Goal: Navigation & Orientation: Find specific page/section

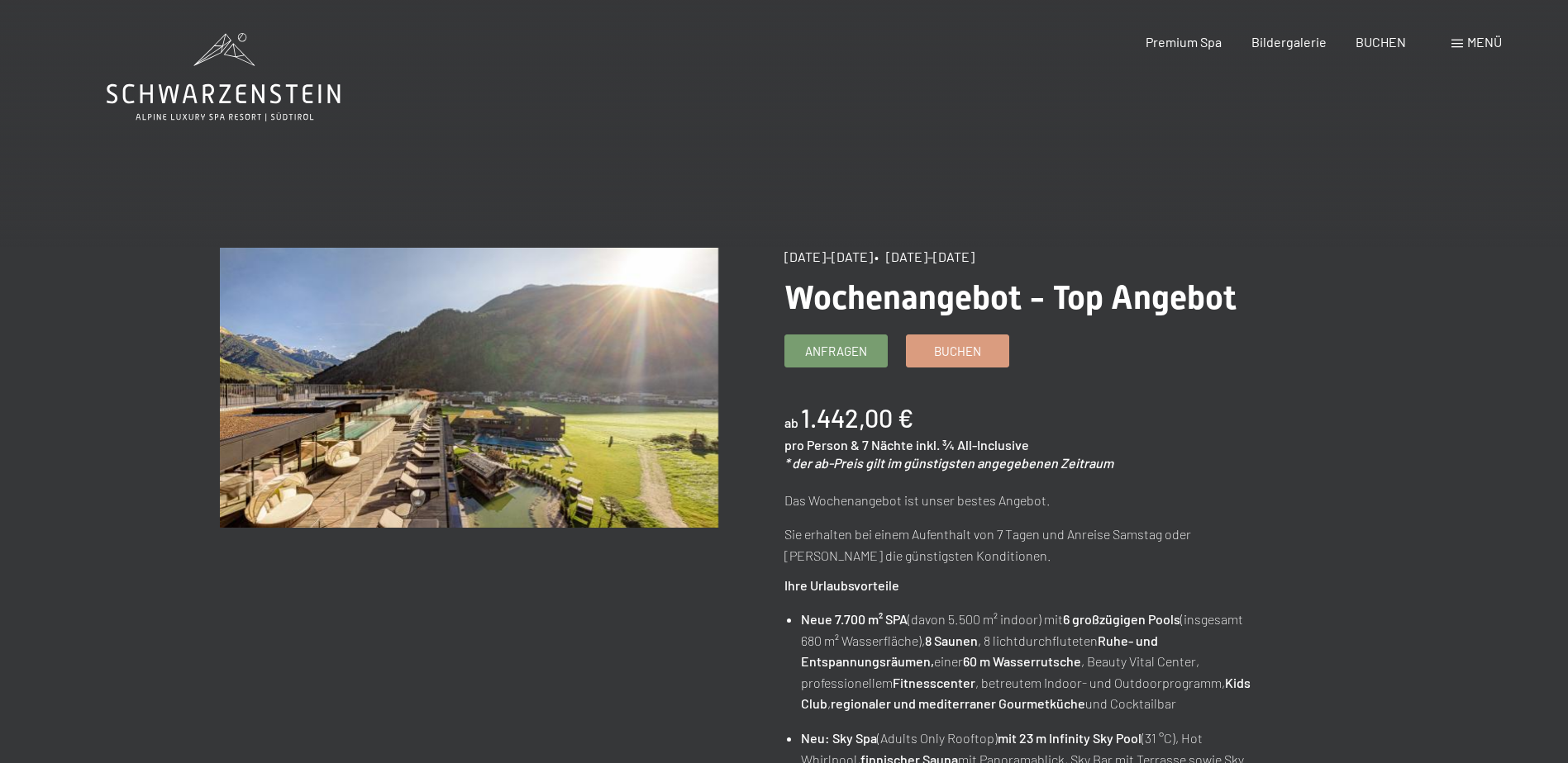
click at [234, 67] on icon at bounding box center [223, 77] width 234 height 89
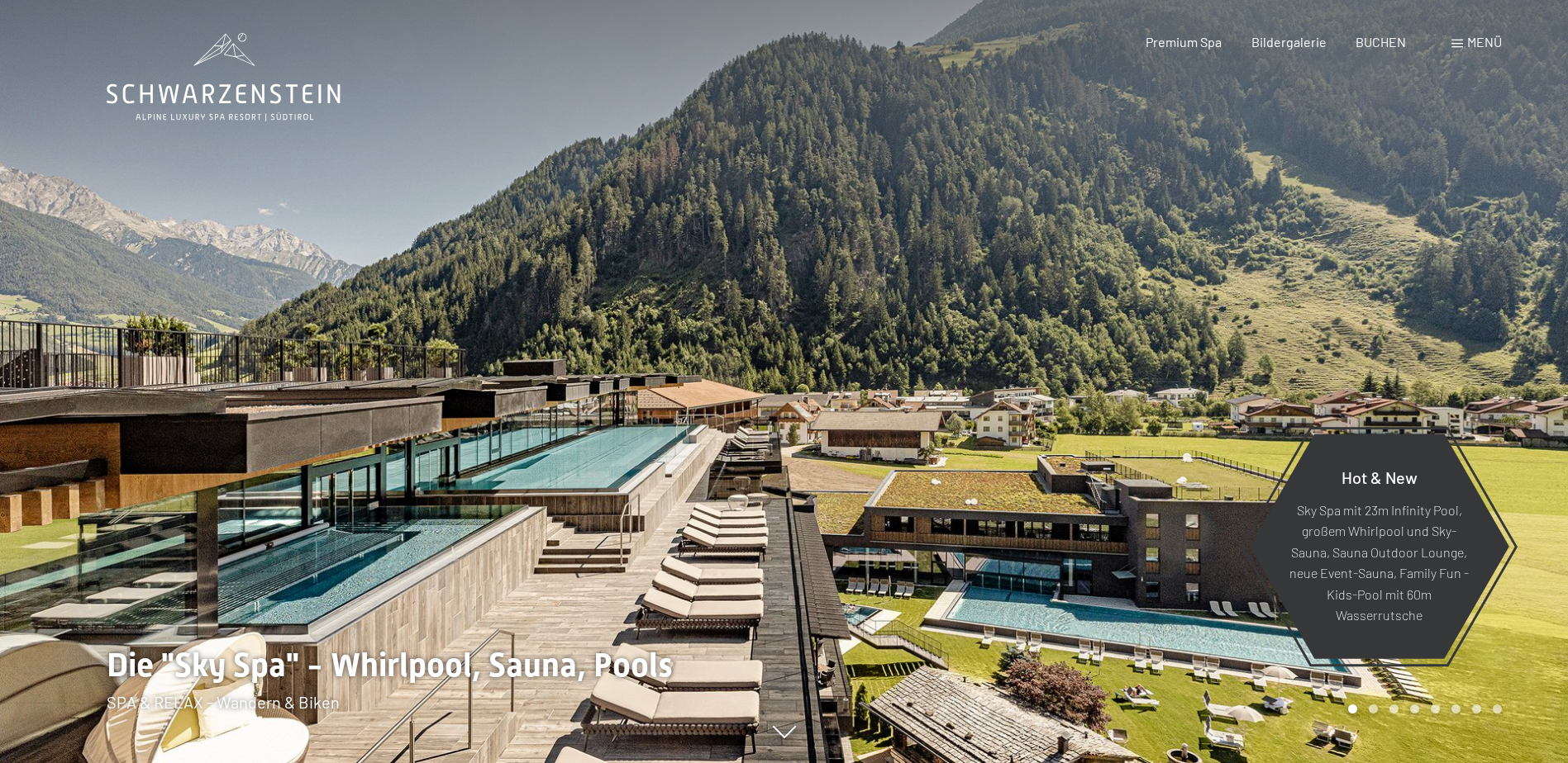
drag, startPoint x: 850, startPoint y: 422, endPoint x: 518, endPoint y: 312, distance: 349.7
click at [518, 762] on div at bounding box center [784, 763] width 1356 height 0
click at [505, 331] on div at bounding box center [392, 381] width 784 height 763
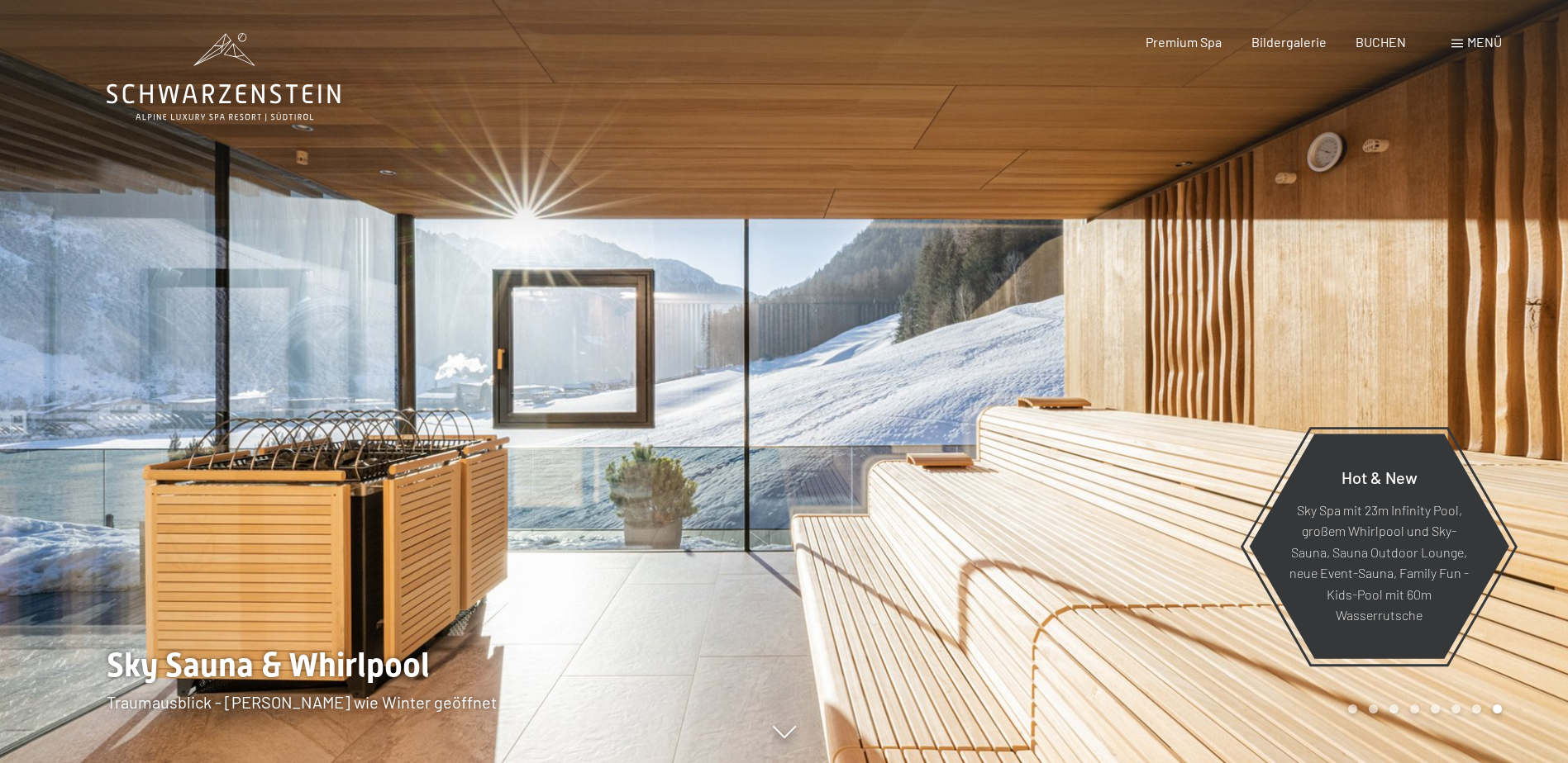
click at [382, 336] on div at bounding box center [392, 381] width 784 height 763
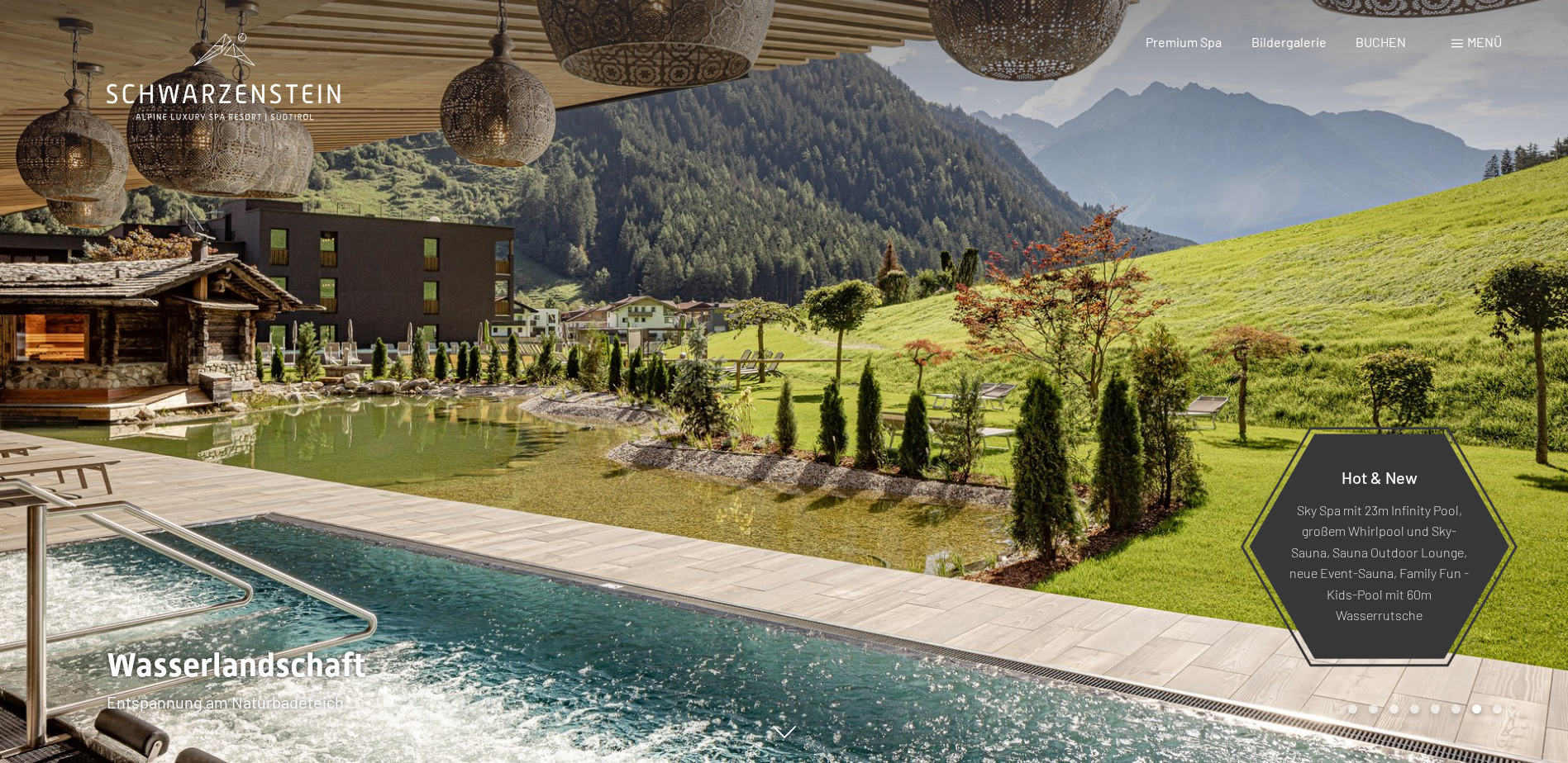
click at [382, 336] on div at bounding box center [392, 381] width 784 height 763
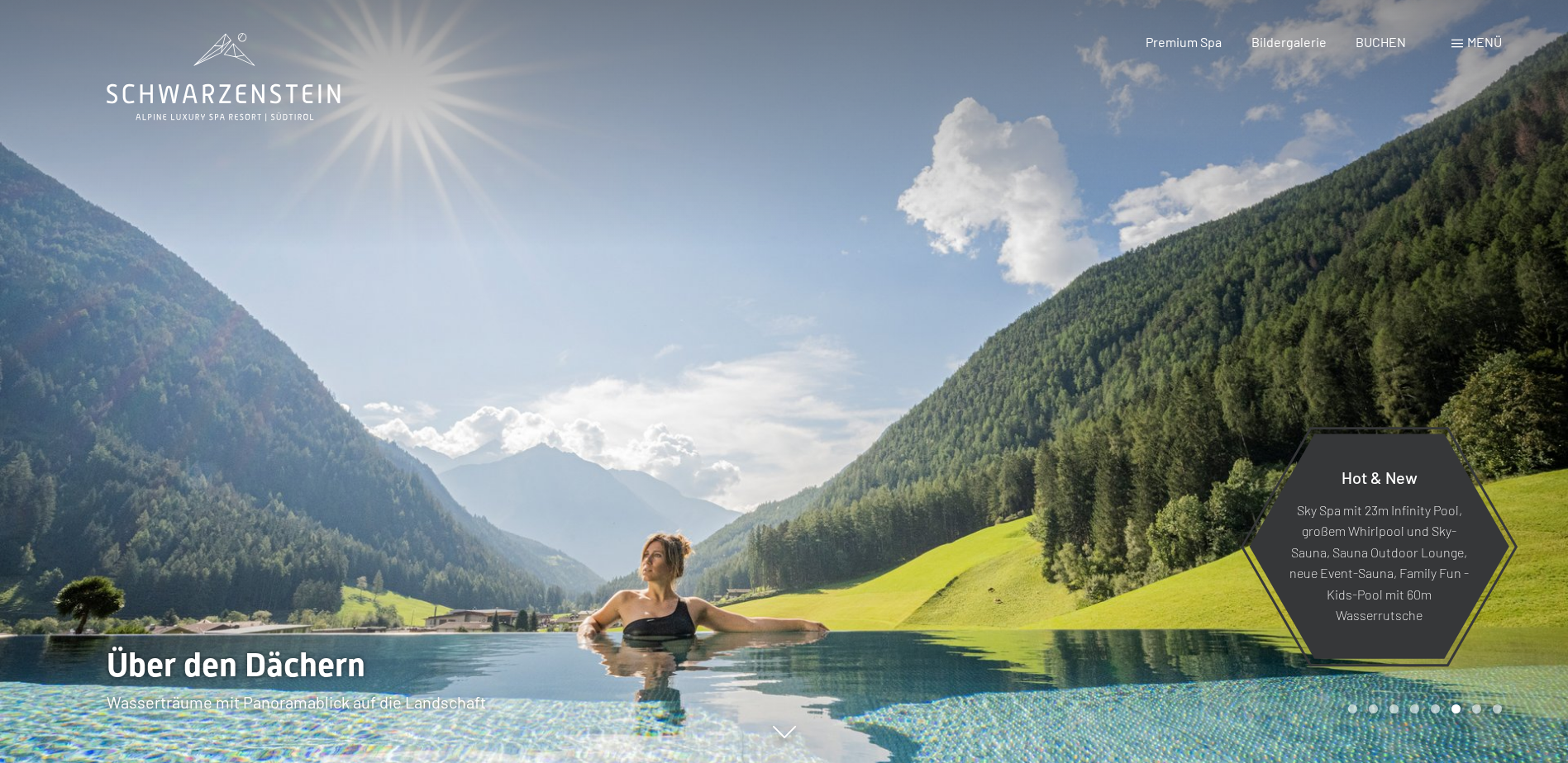
click at [382, 336] on div at bounding box center [392, 381] width 784 height 763
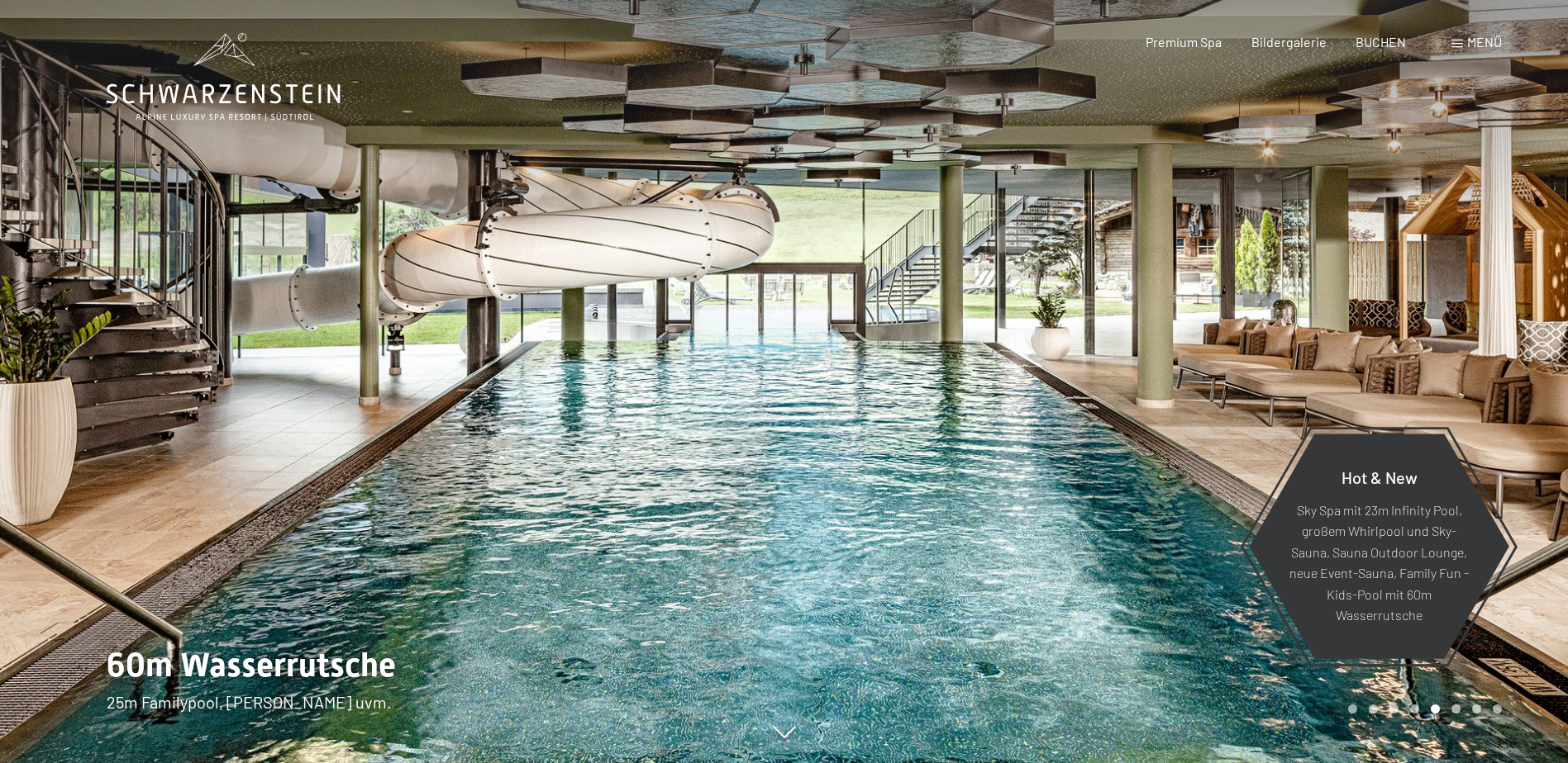
click at [382, 336] on div at bounding box center [392, 381] width 784 height 763
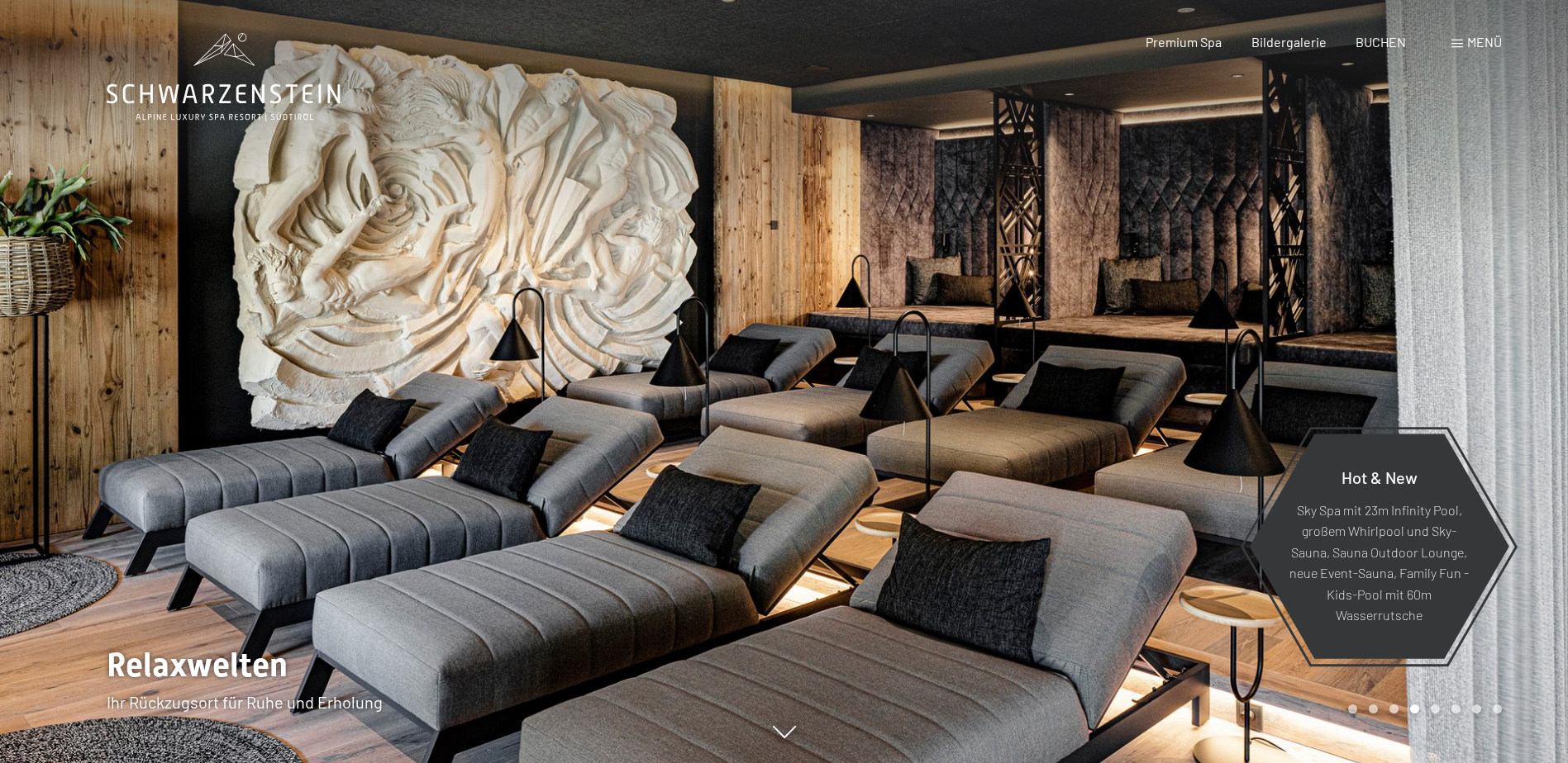
click at [382, 336] on div at bounding box center [392, 381] width 784 height 763
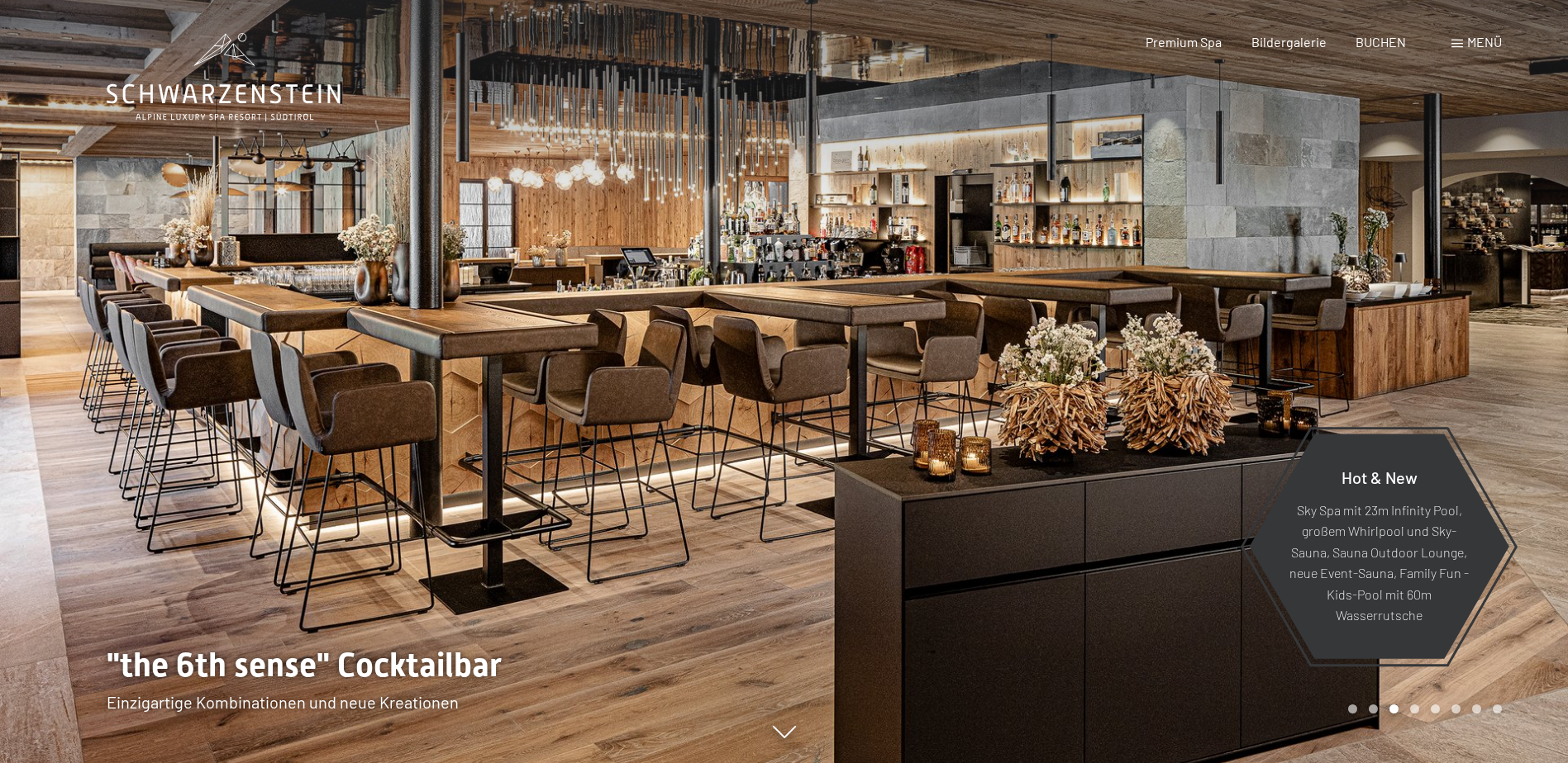
click at [382, 336] on div at bounding box center [392, 381] width 784 height 763
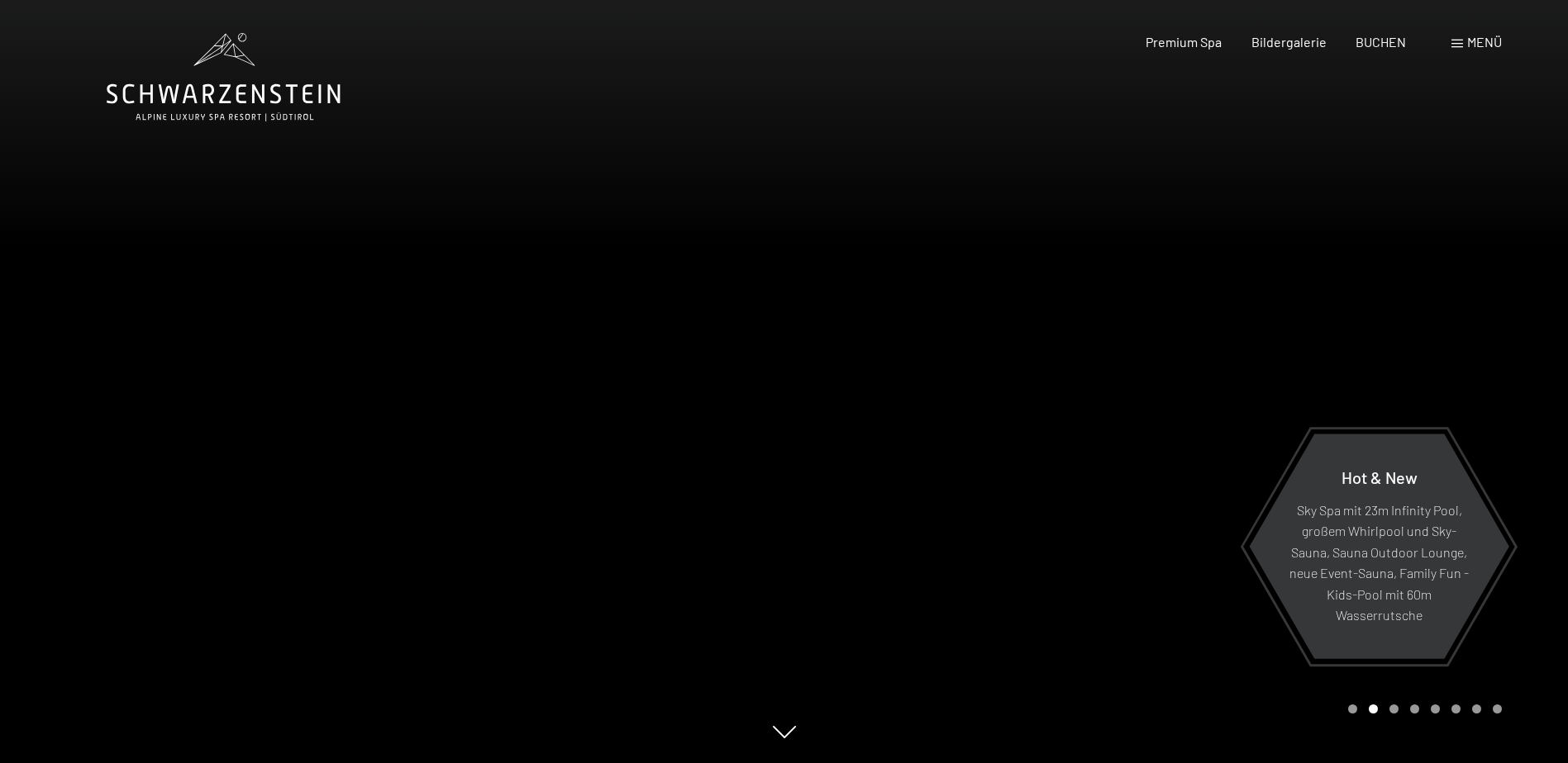
click at [382, 335] on div at bounding box center [392, 381] width 784 height 763
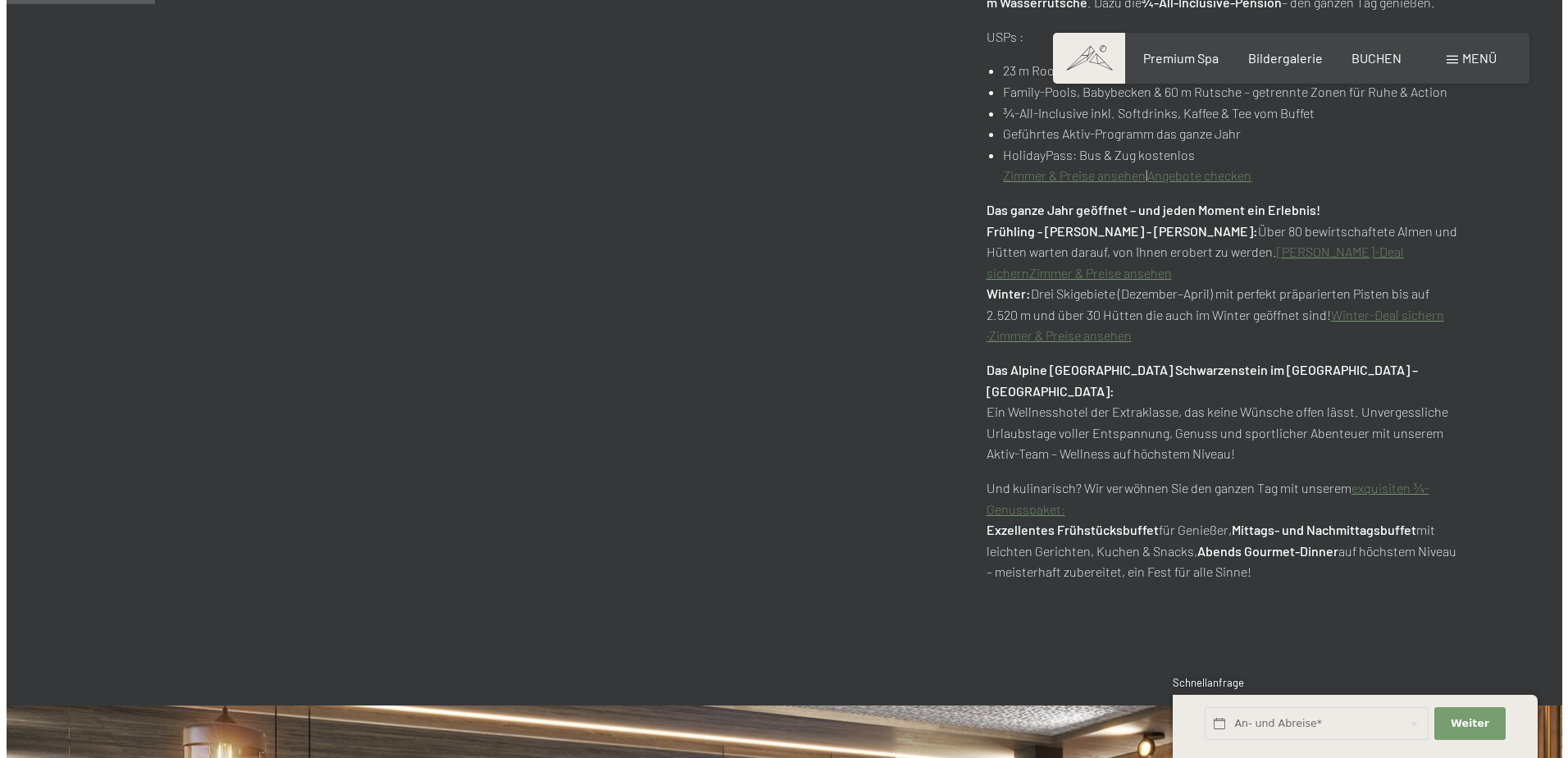
scroll to position [1067, 0]
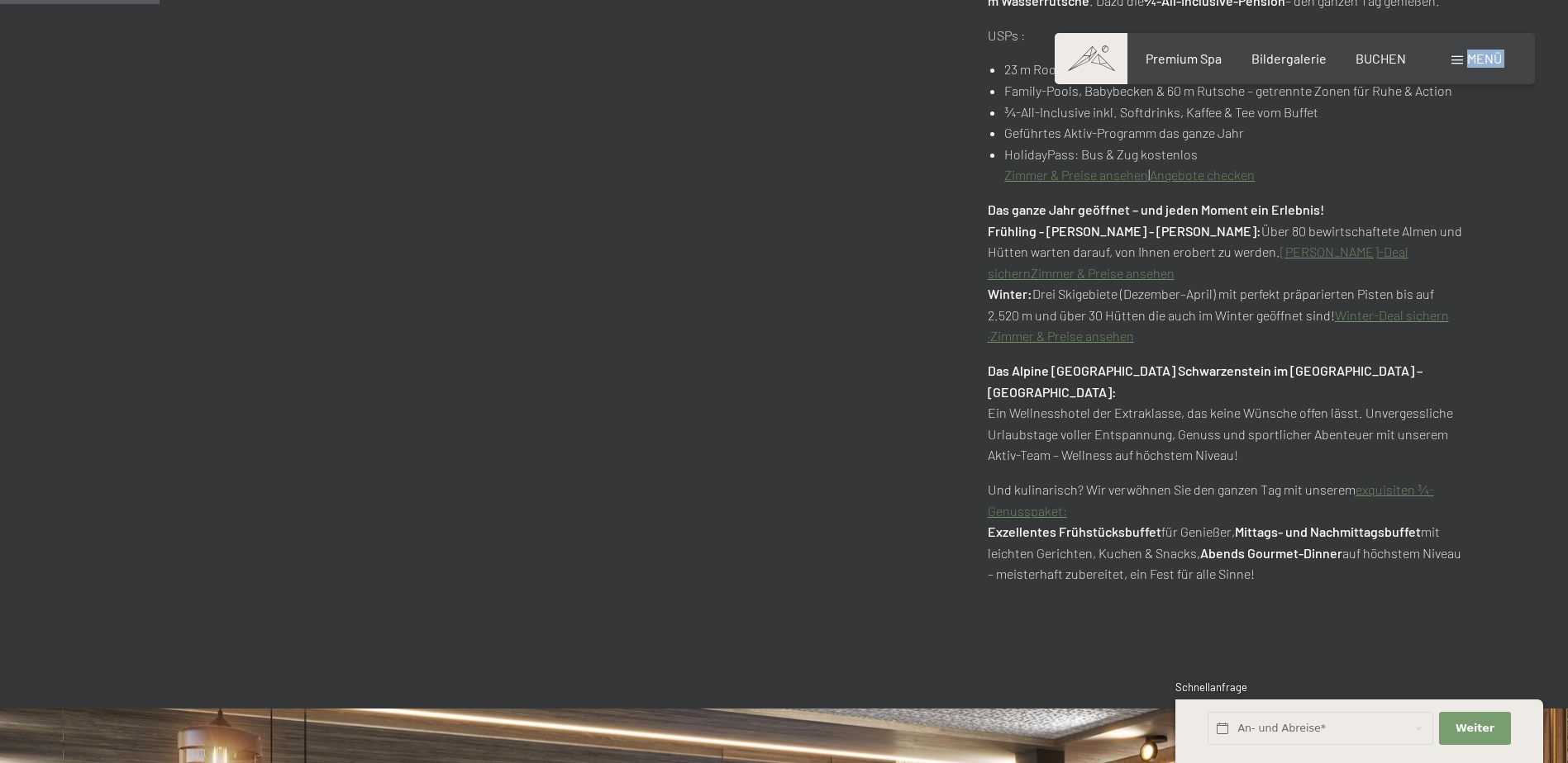
click at [1467, 54] on div "Buchen Anfragen Premium Spa Bildergalerie BUCHEN Menü DE IT EN Gutschein Bilder…" at bounding box center [1294, 58] width 414 height 18
click at [1467, 63] on span "Menü" at bounding box center [1484, 58] width 35 height 16
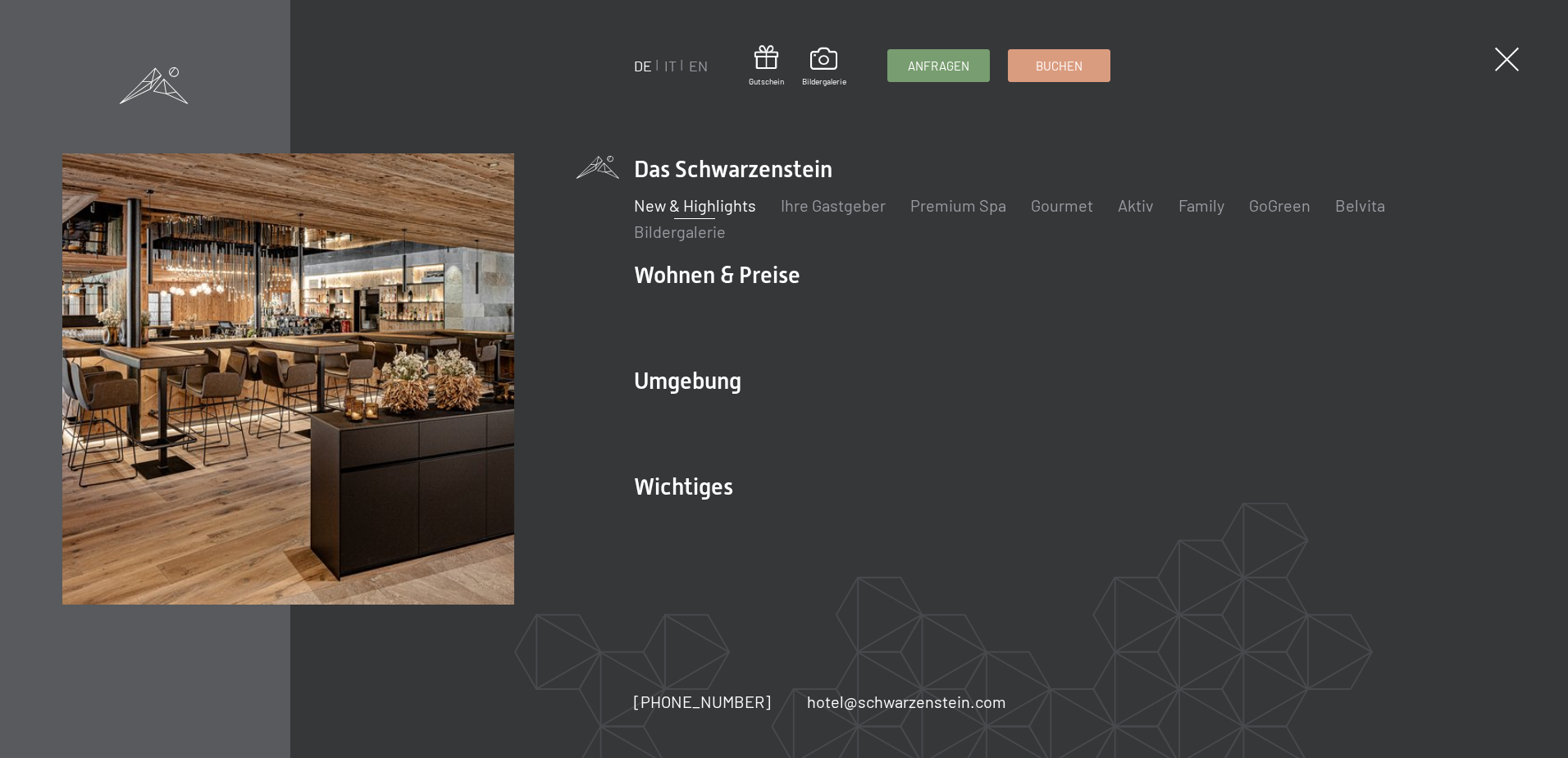
click at [715, 202] on link "New & Highlights" at bounding box center [695, 205] width 122 height 20
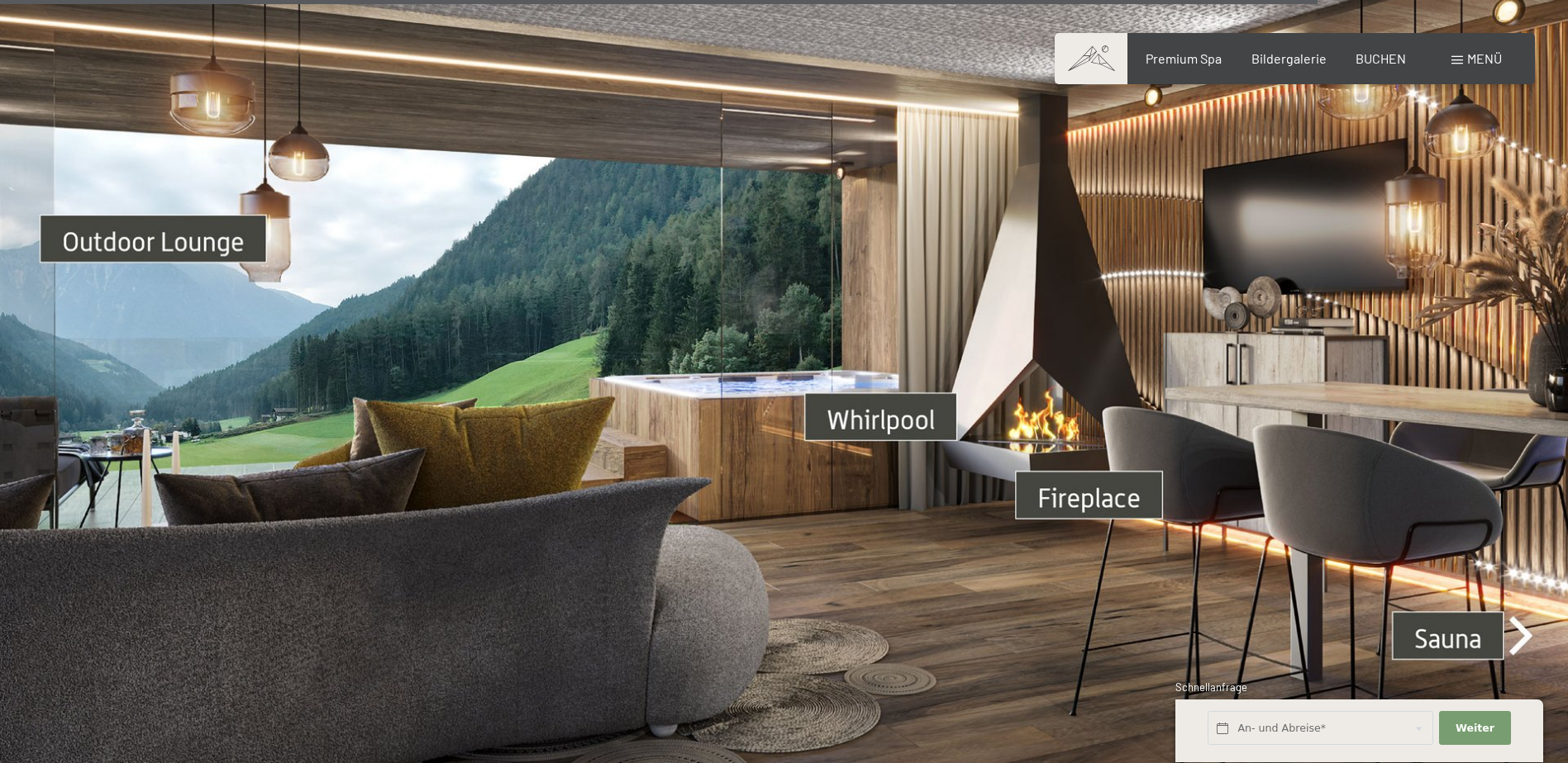
scroll to position [6196, 0]
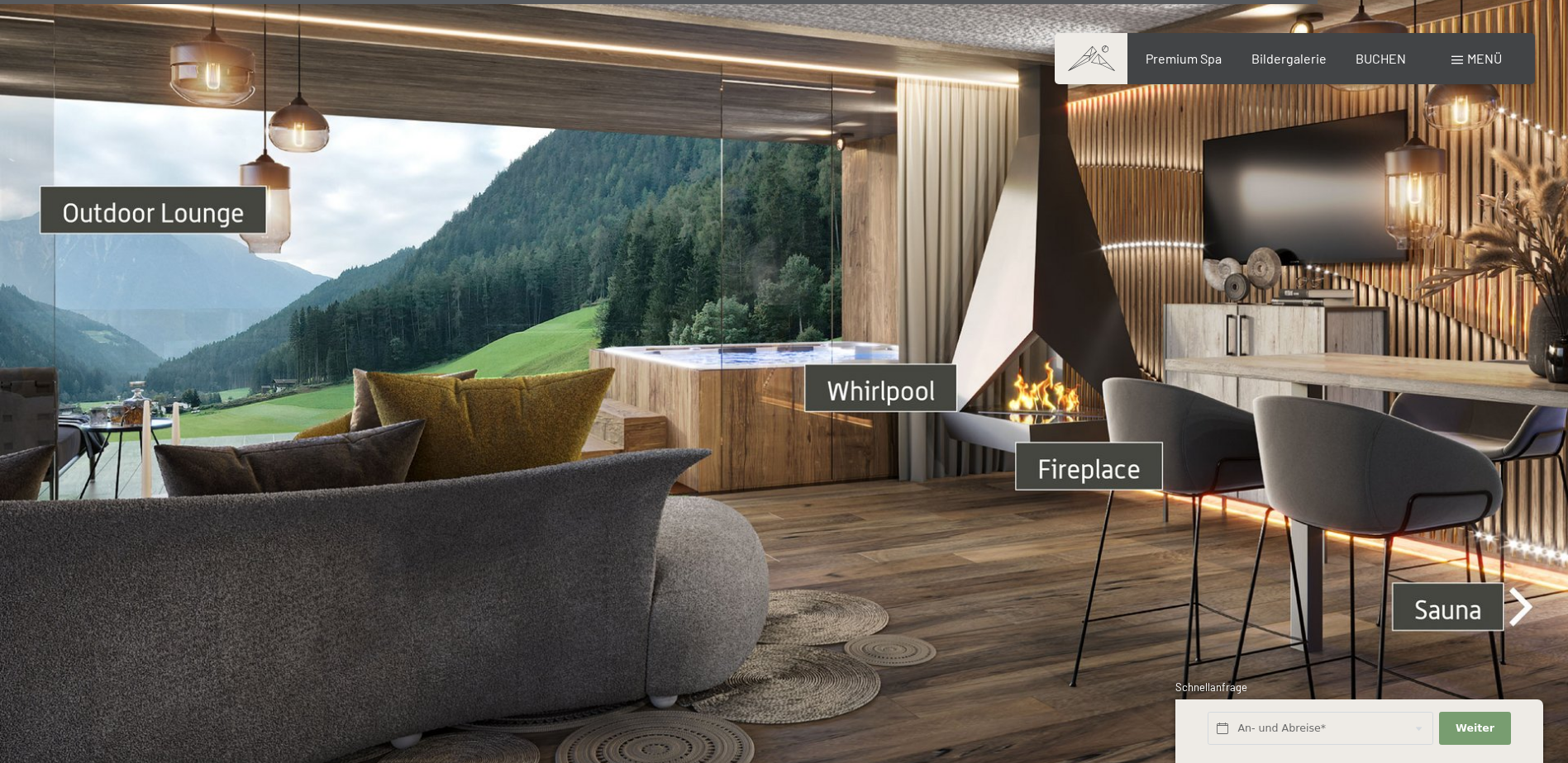
click at [902, 342] on img at bounding box center [784, 363] width 1568 height 881
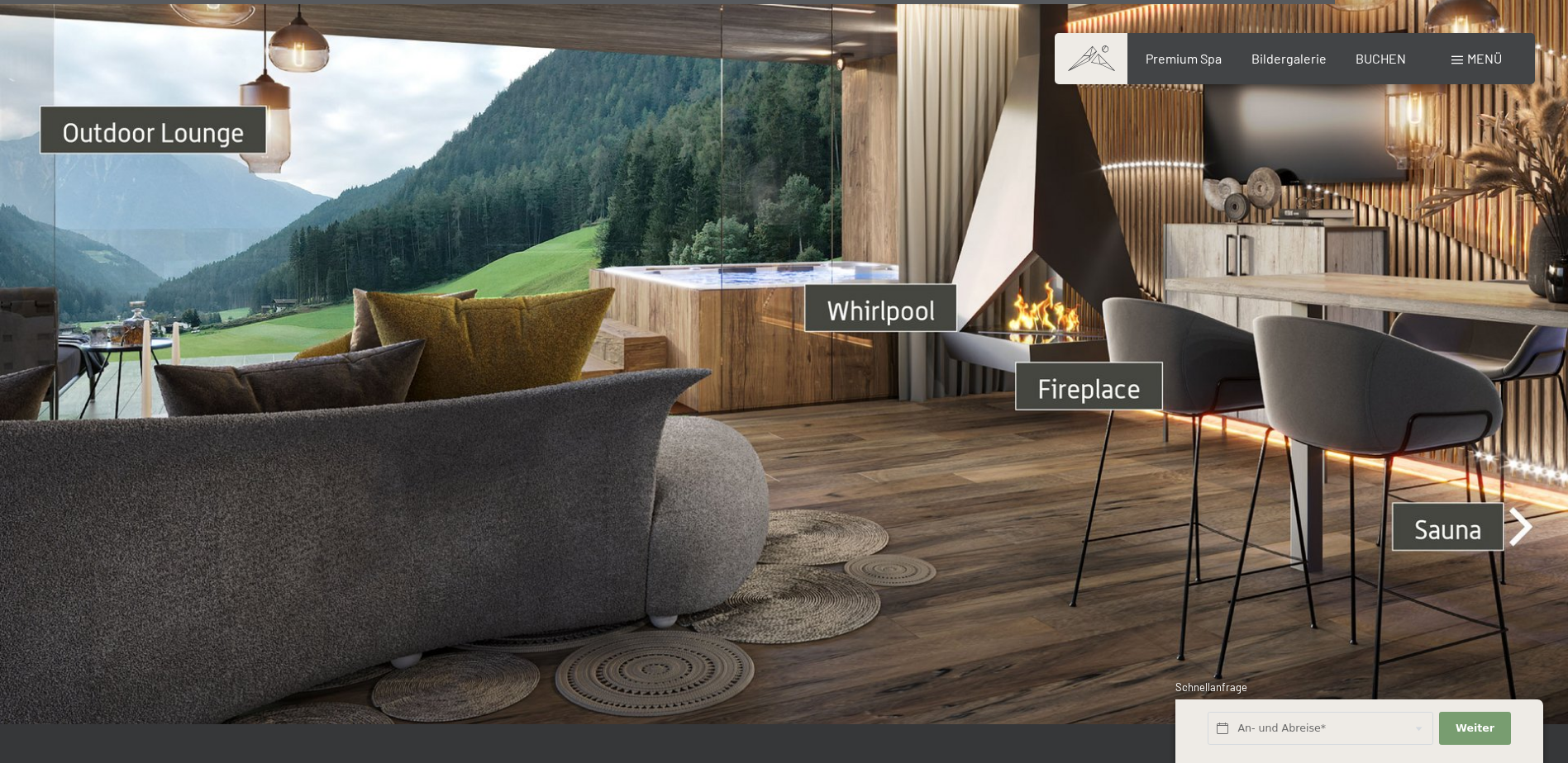
scroll to position [6278, 0]
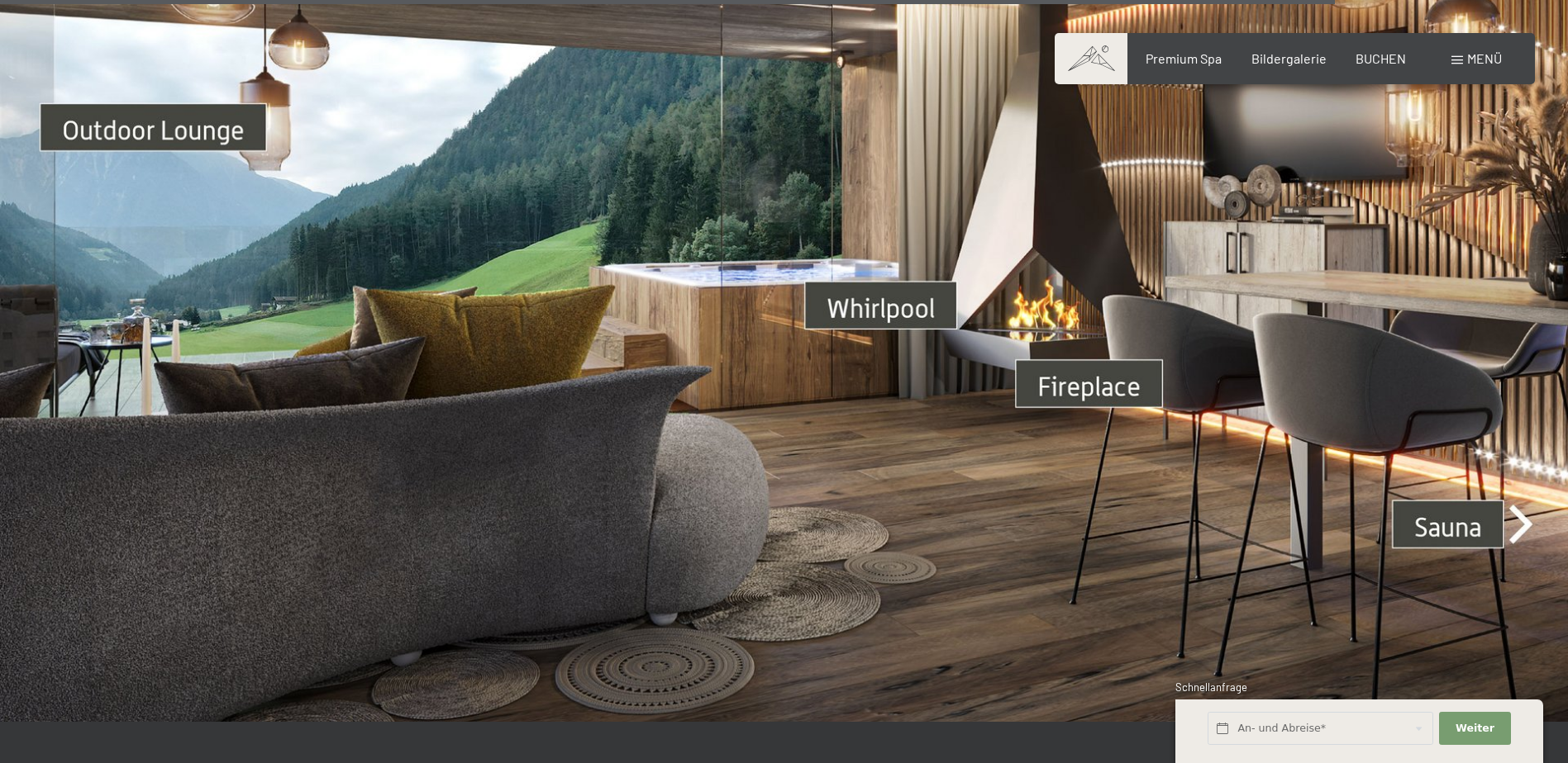
click at [1124, 345] on img at bounding box center [784, 280] width 1568 height 881
click at [1523, 484] on img at bounding box center [784, 280] width 1568 height 881
click at [1528, 483] on img at bounding box center [784, 280] width 1568 height 881
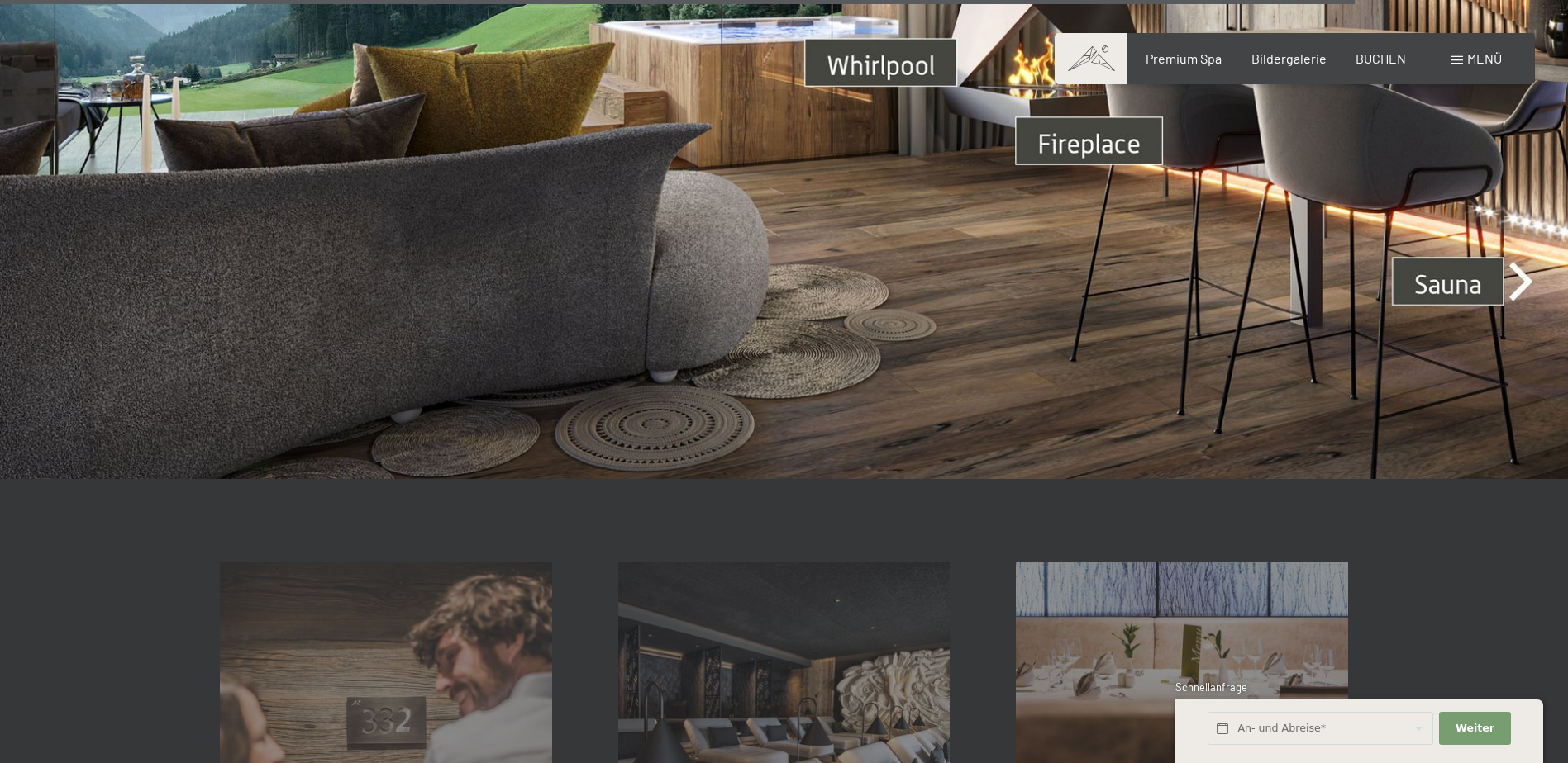
scroll to position [6526, 0]
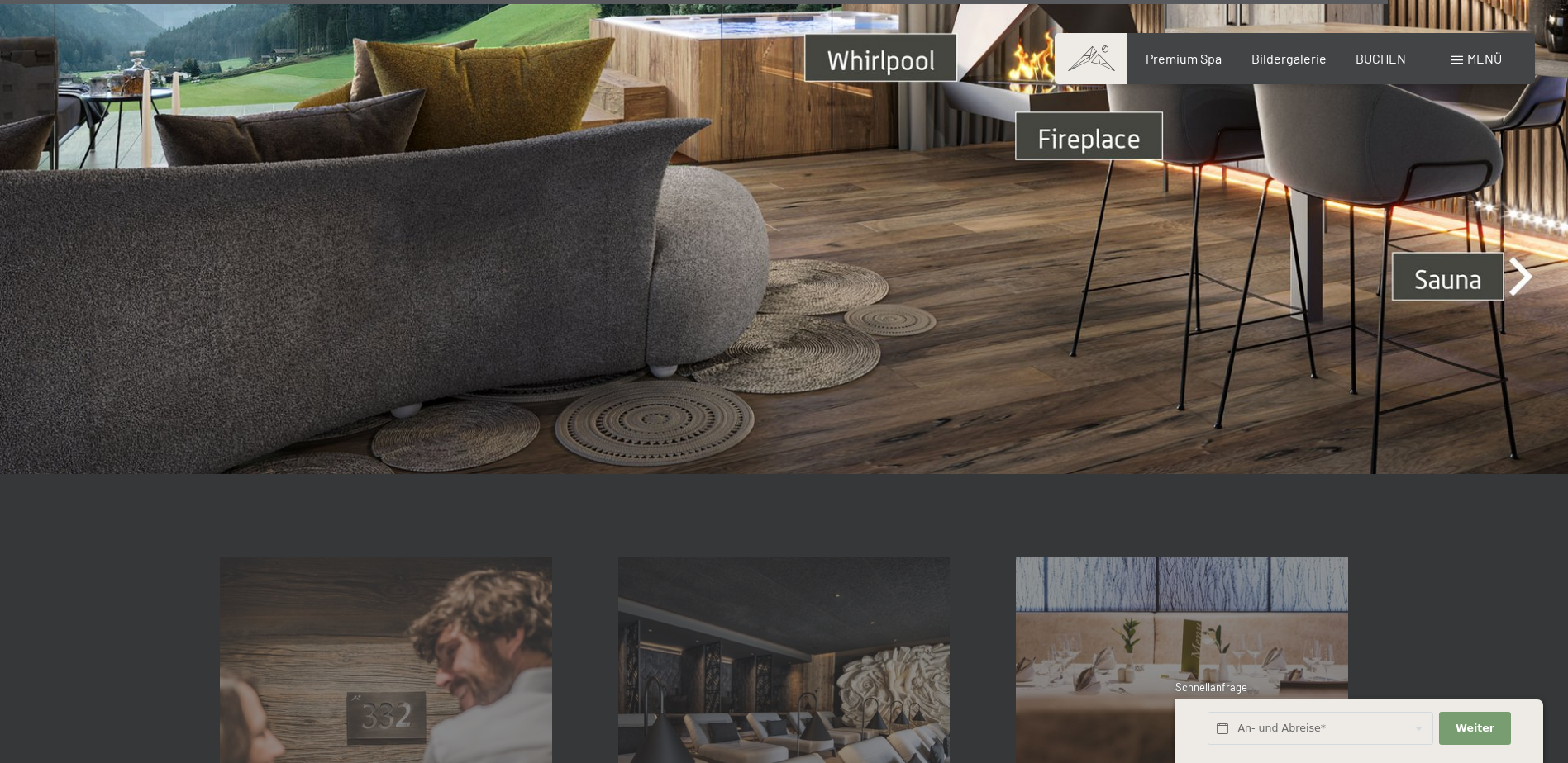
drag, startPoint x: 1525, startPoint y: 229, endPoint x: 1496, endPoint y: 236, distance: 29.8
click at [1525, 230] on img at bounding box center [784, 33] width 1568 height 881
click at [1447, 238] on img at bounding box center [784, 33] width 1568 height 881
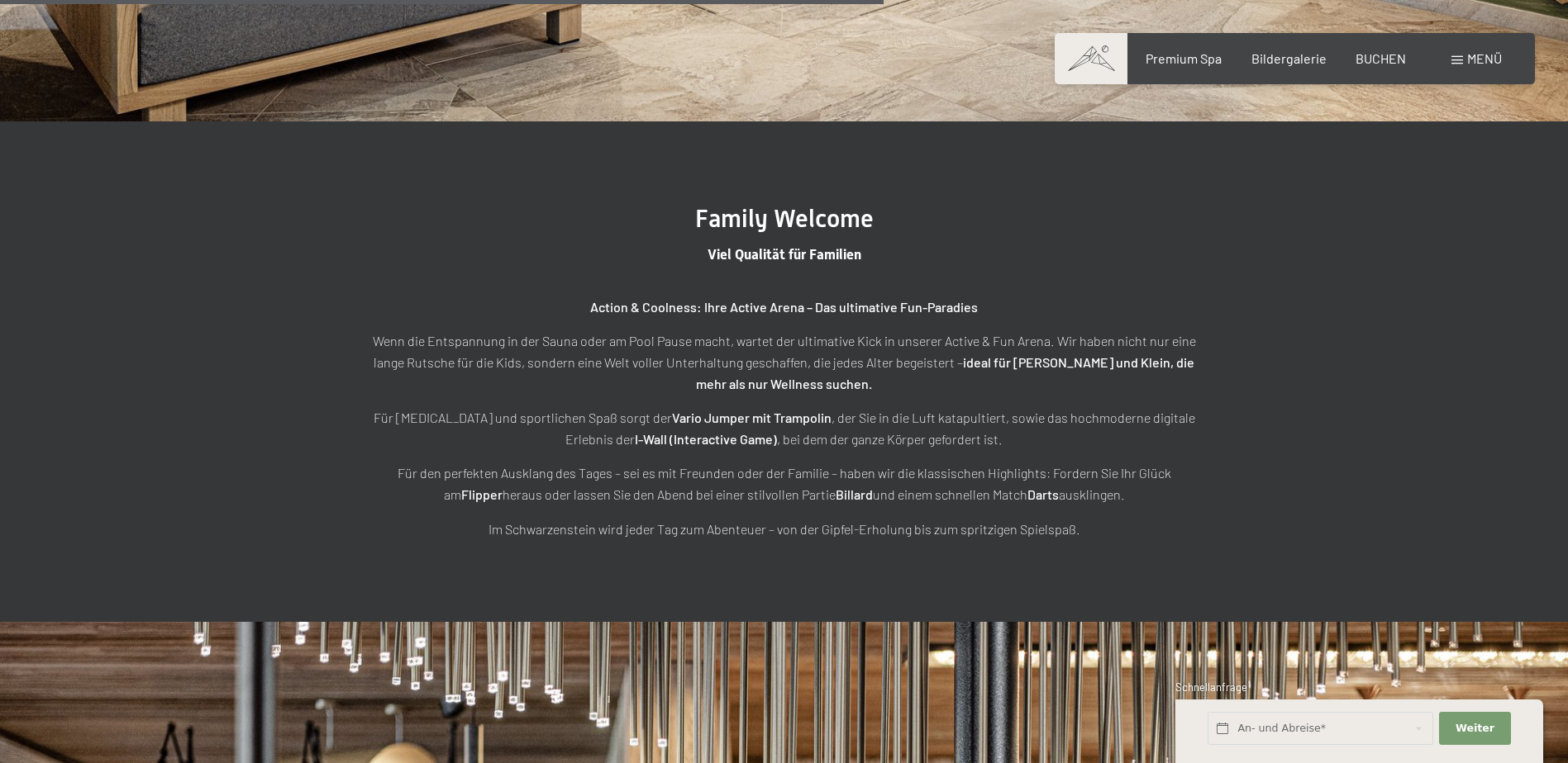
scroll to position [4153, 0]
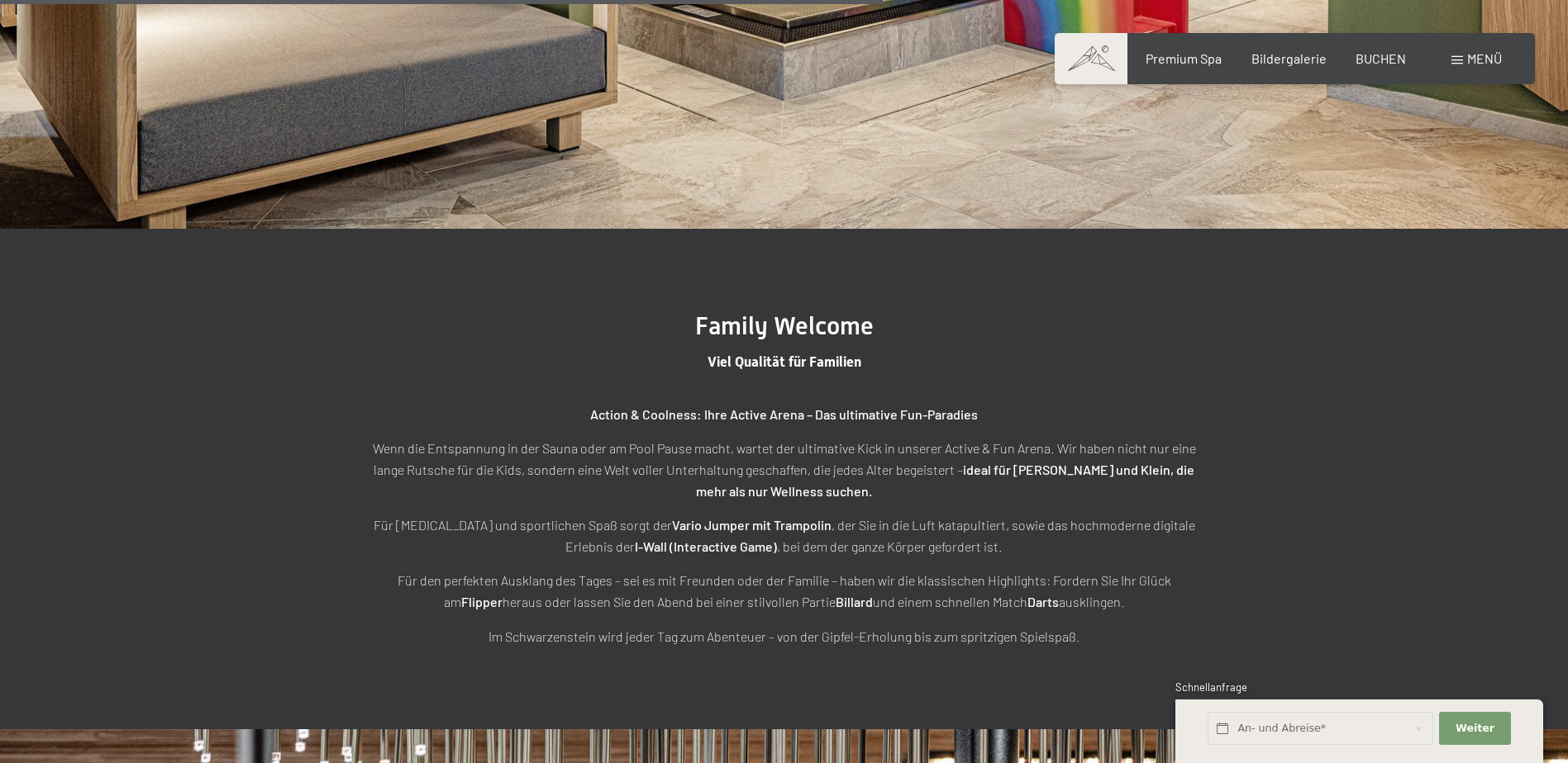
click at [1294, 68] on div "Buchen Anfragen Premium Spa Bildergalerie BUCHEN Menü DE IT EN Gutschein Bilder…" at bounding box center [1294, 58] width 414 height 18
click at [1289, 60] on span "Bildergalerie" at bounding box center [1289, 56] width 75 height 16
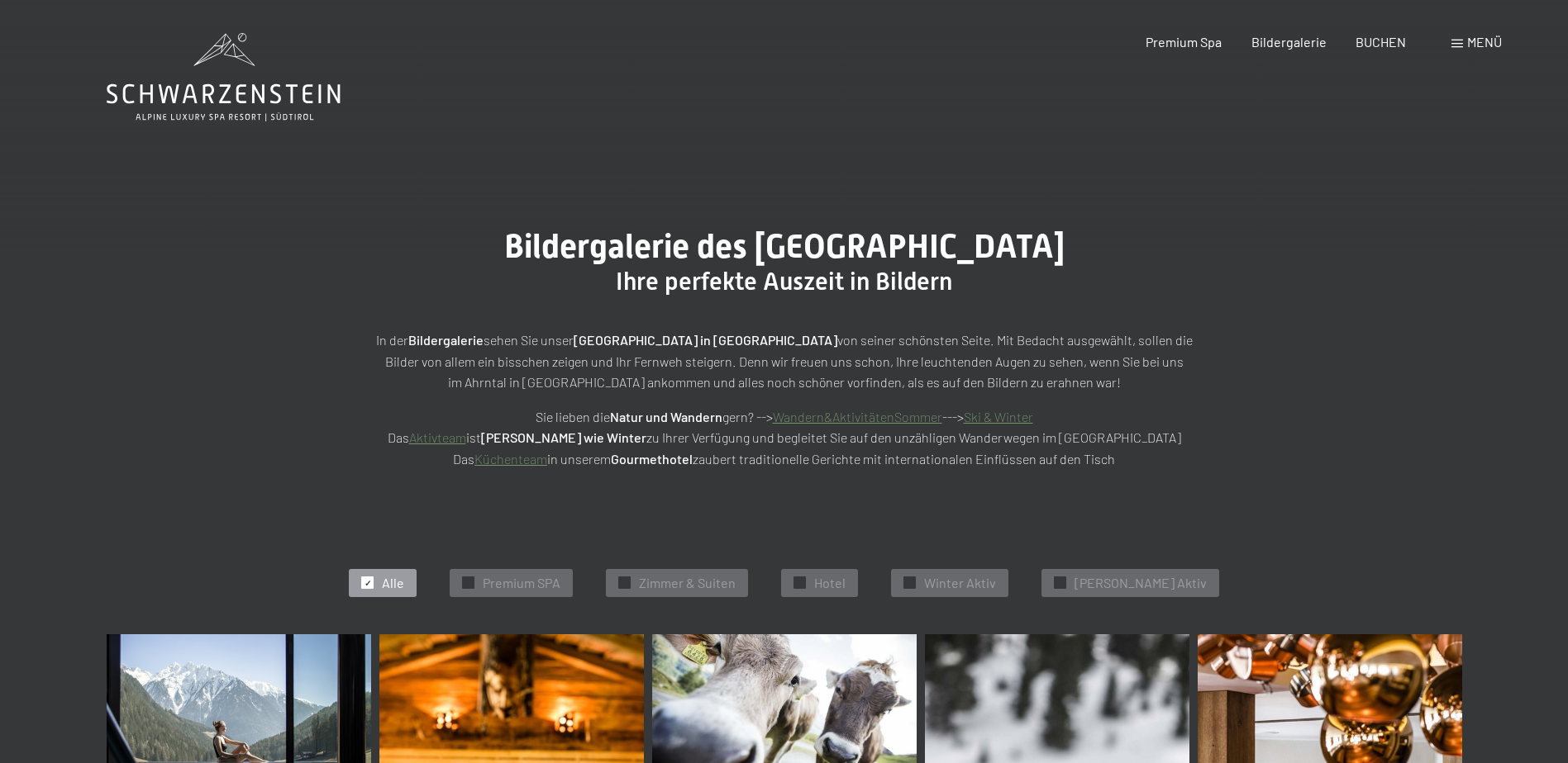
click at [373, 580] on div at bounding box center [367, 582] width 13 height 13
click at [803, 585] on span "✓" at bounding box center [800, 583] width 7 height 12
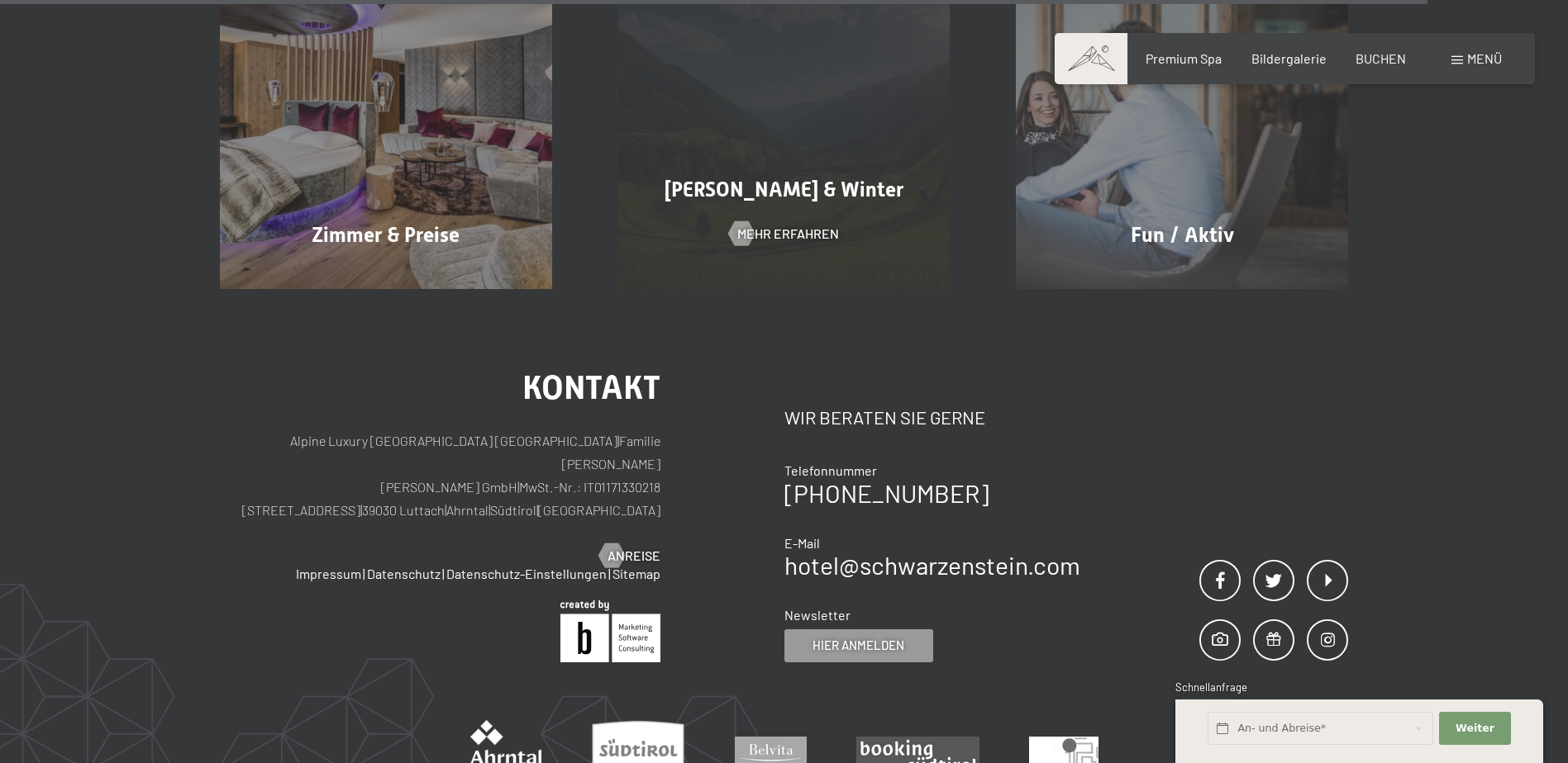
scroll to position [3391, 0]
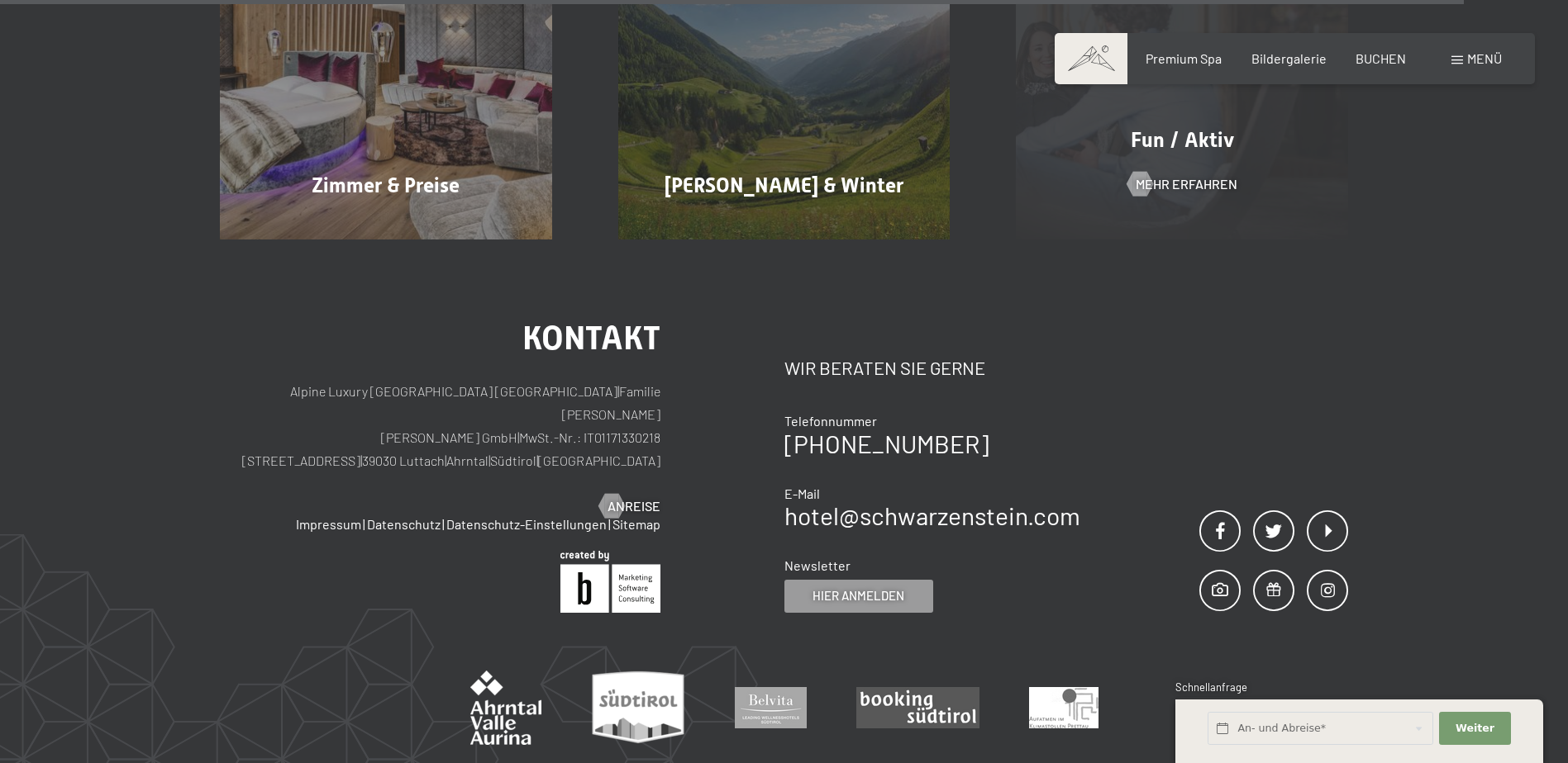
click at [1212, 128] on span "Fun / Aktiv" at bounding box center [1182, 140] width 104 height 24
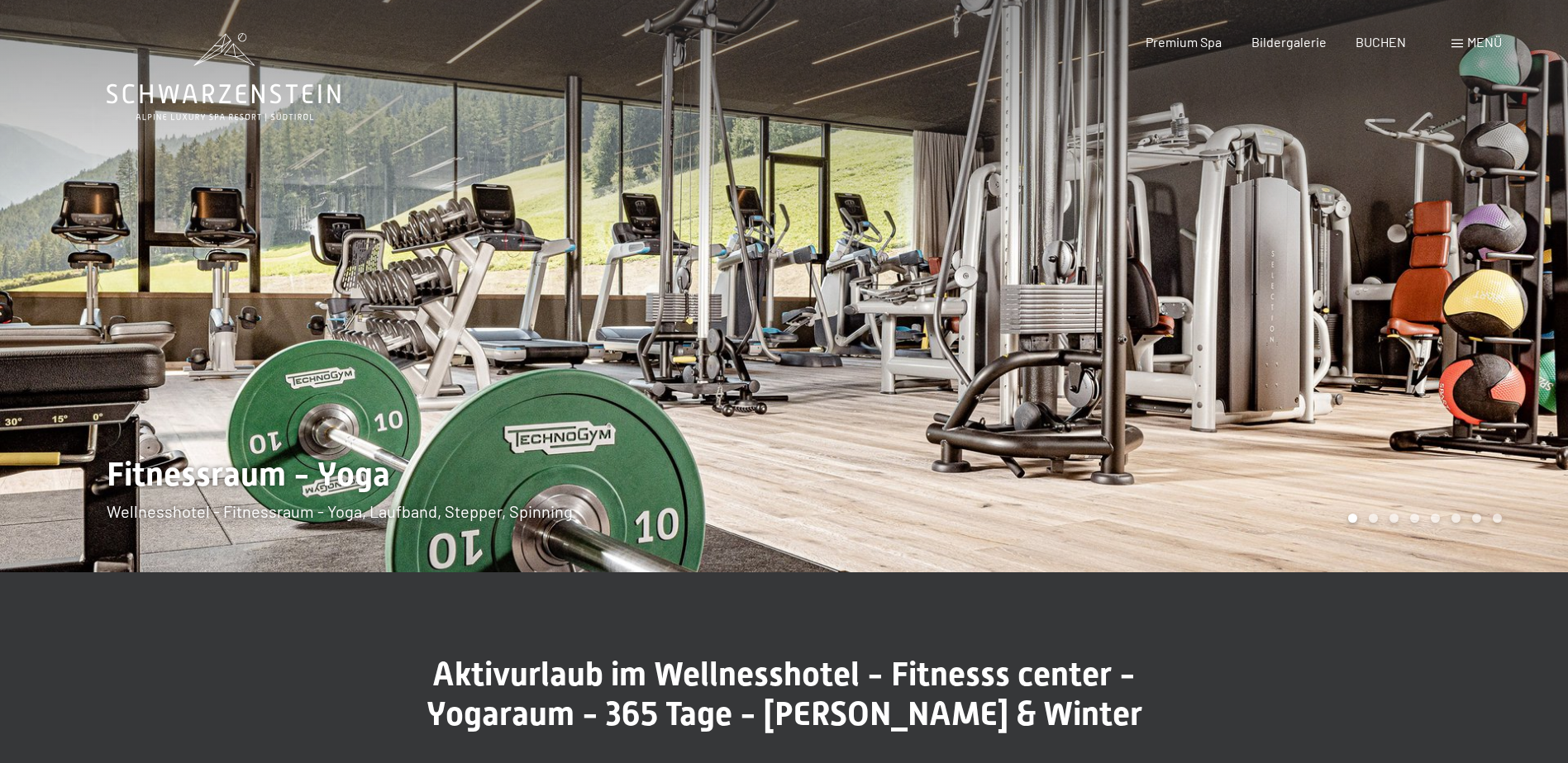
click at [1502, 241] on div at bounding box center [1176, 286] width 784 height 572
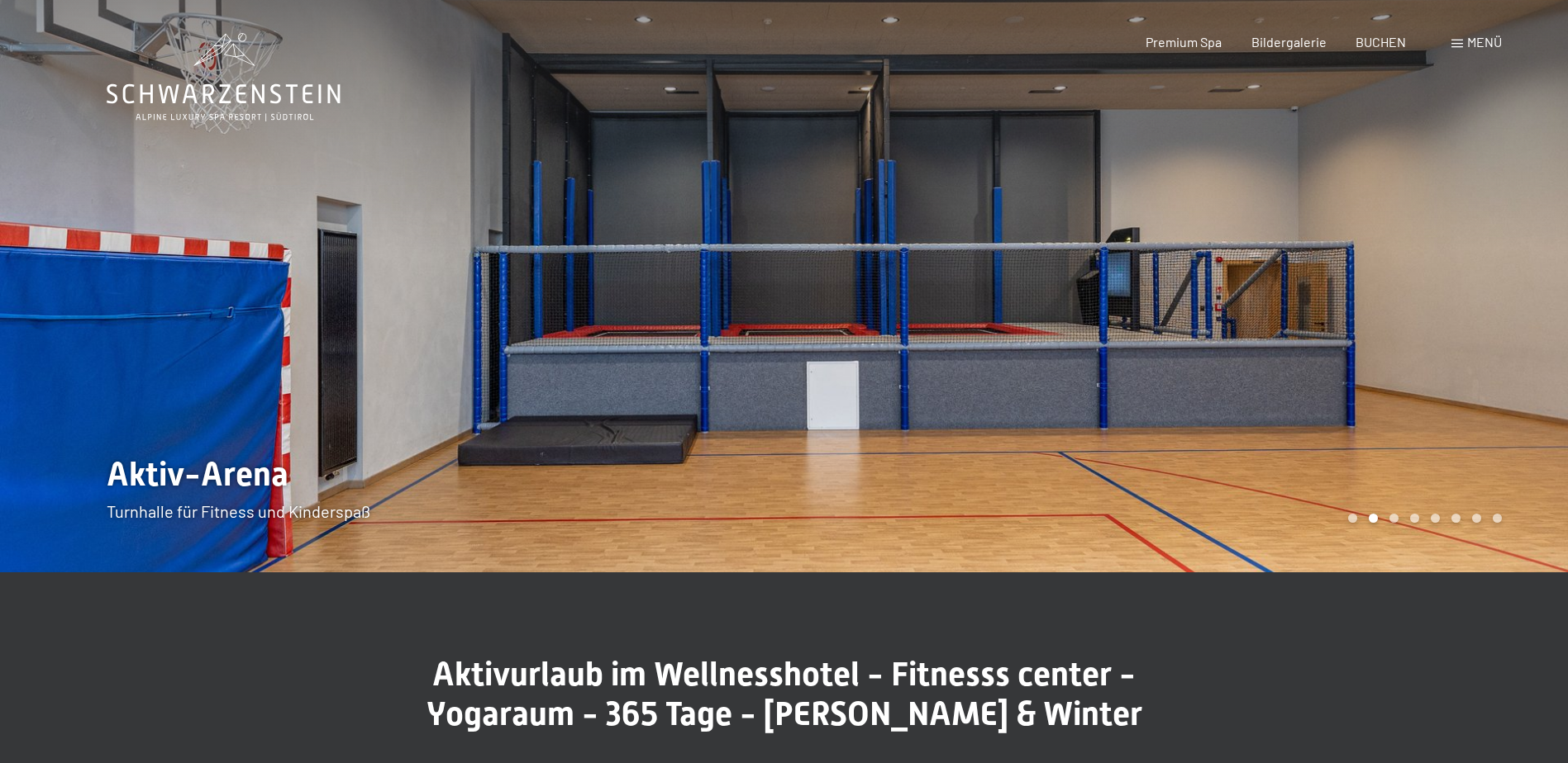
click at [1502, 276] on div at bounding box center [1176, 286] width 784 height 572
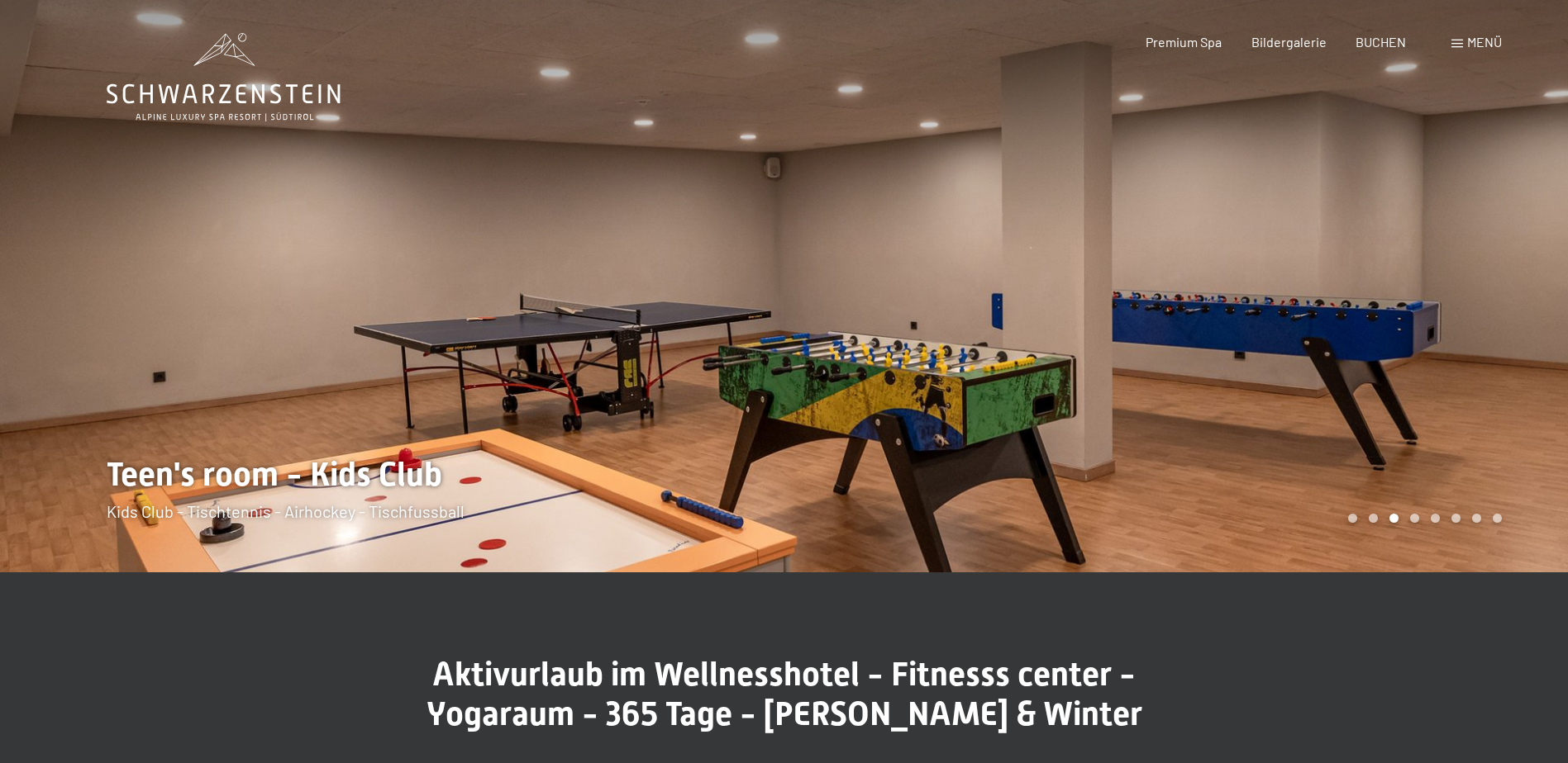
click at [1502, 276] on div at bounding box center [1176, 286] width 784 height 572
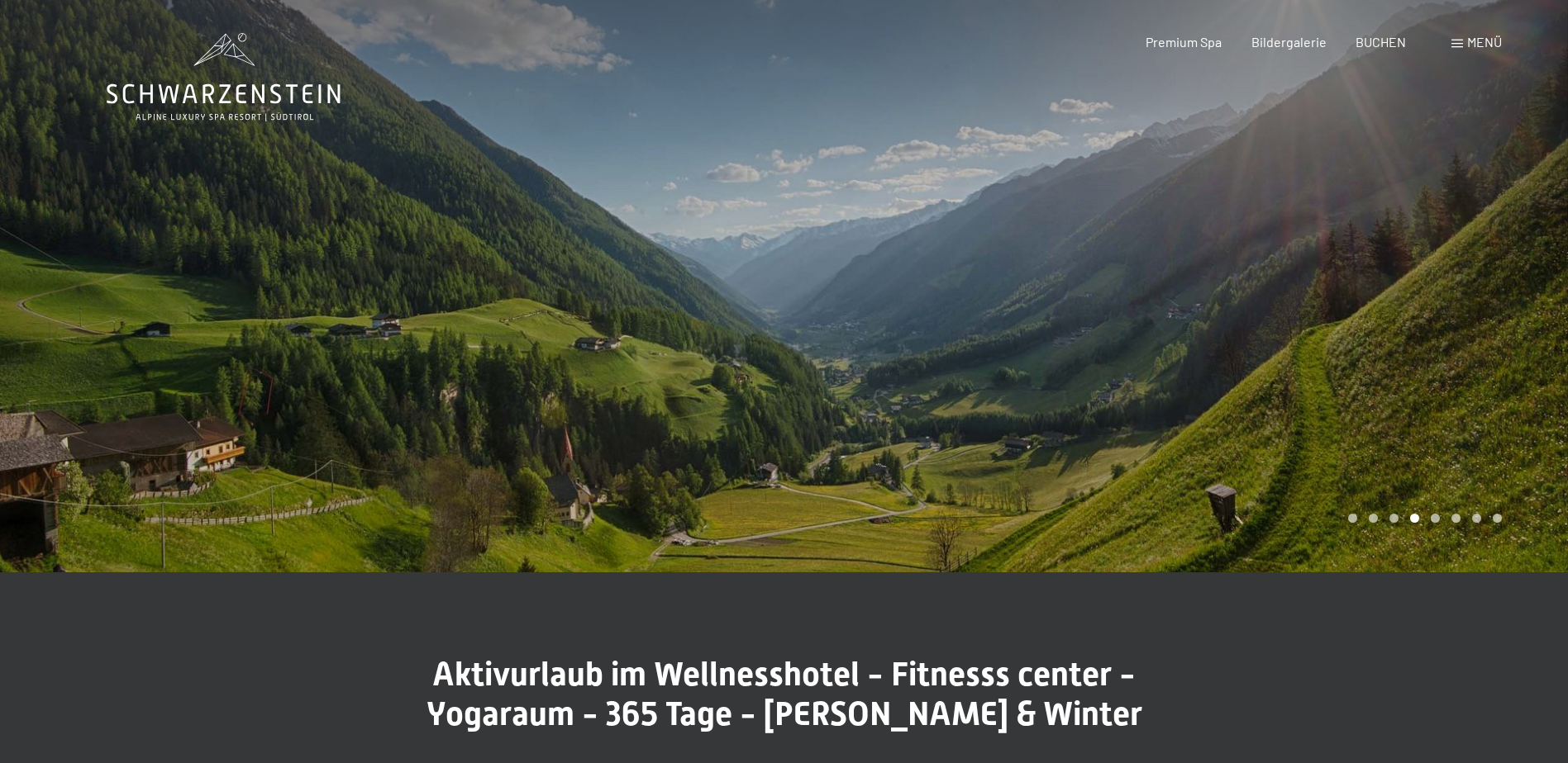
click at [1502, 276] on div at bounding box center [1176, 286] width 784 height 572
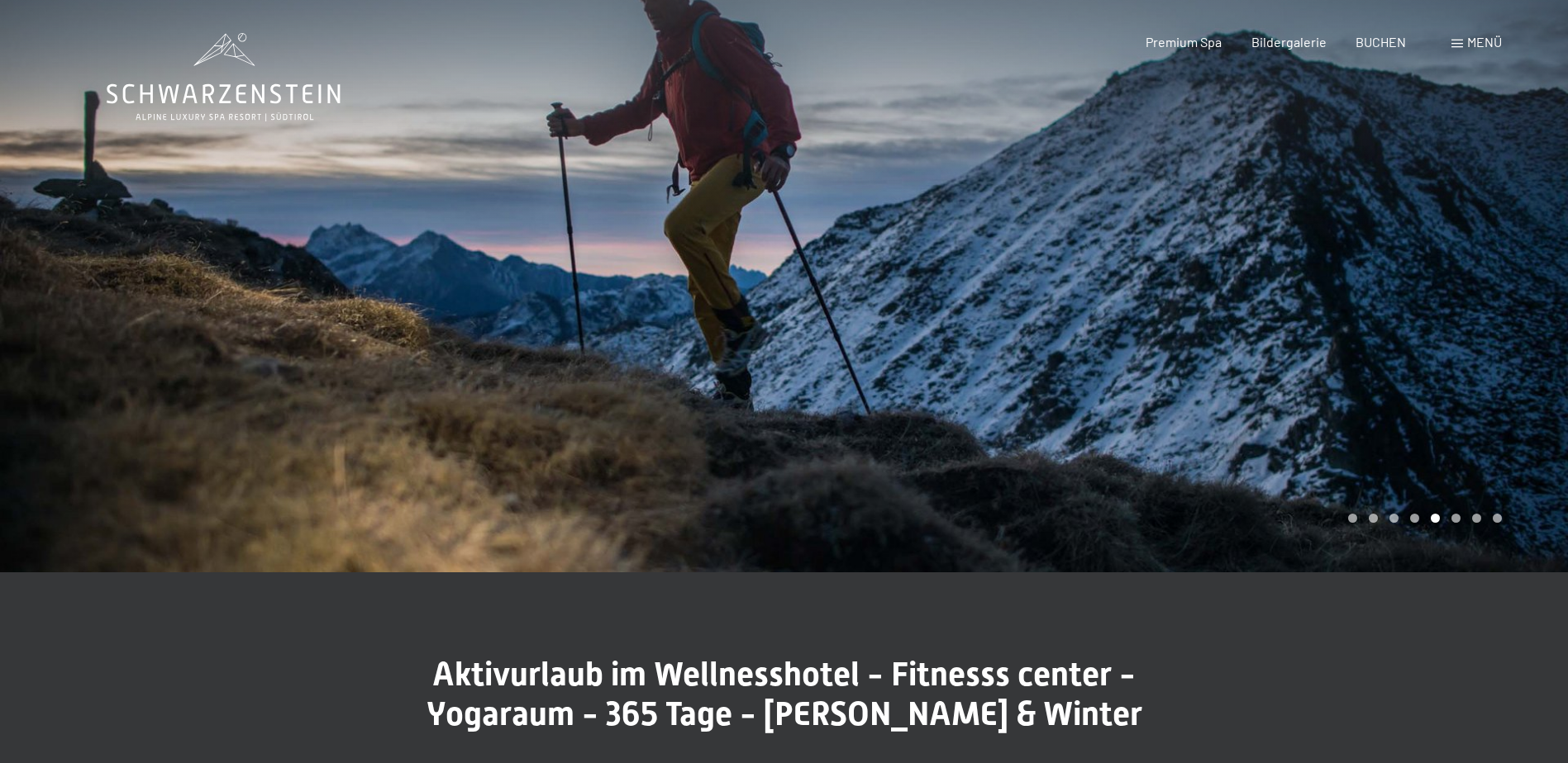
click at [1502, 276] on div at bounding box center [1176, 286] width 784 height 572
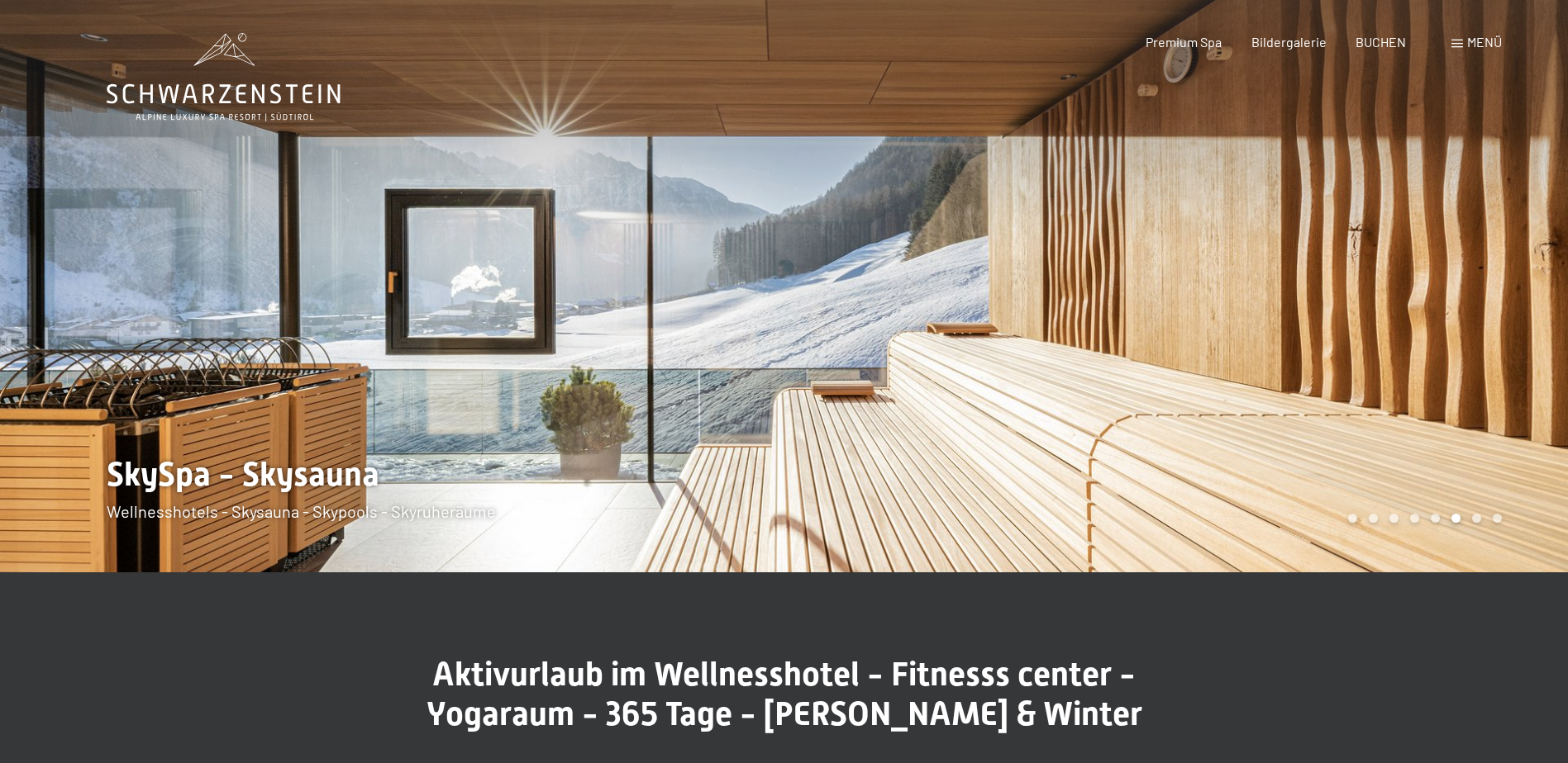
click at [1502, 276] on div at bounding box center [1176, 286] width 784 height 572
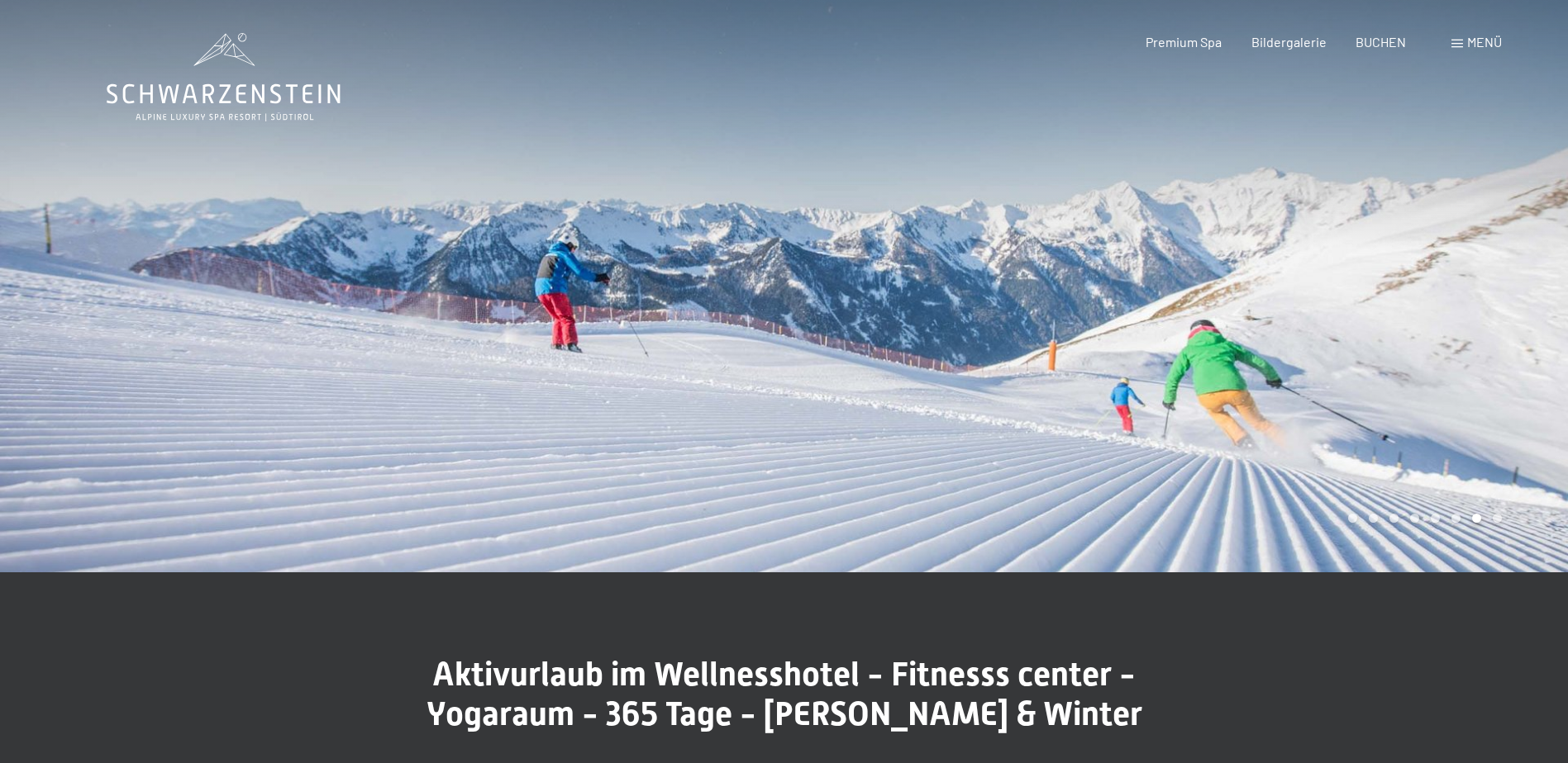
click at [1502, 276] on div at bounding box center [1176, 286] width 784 height 572
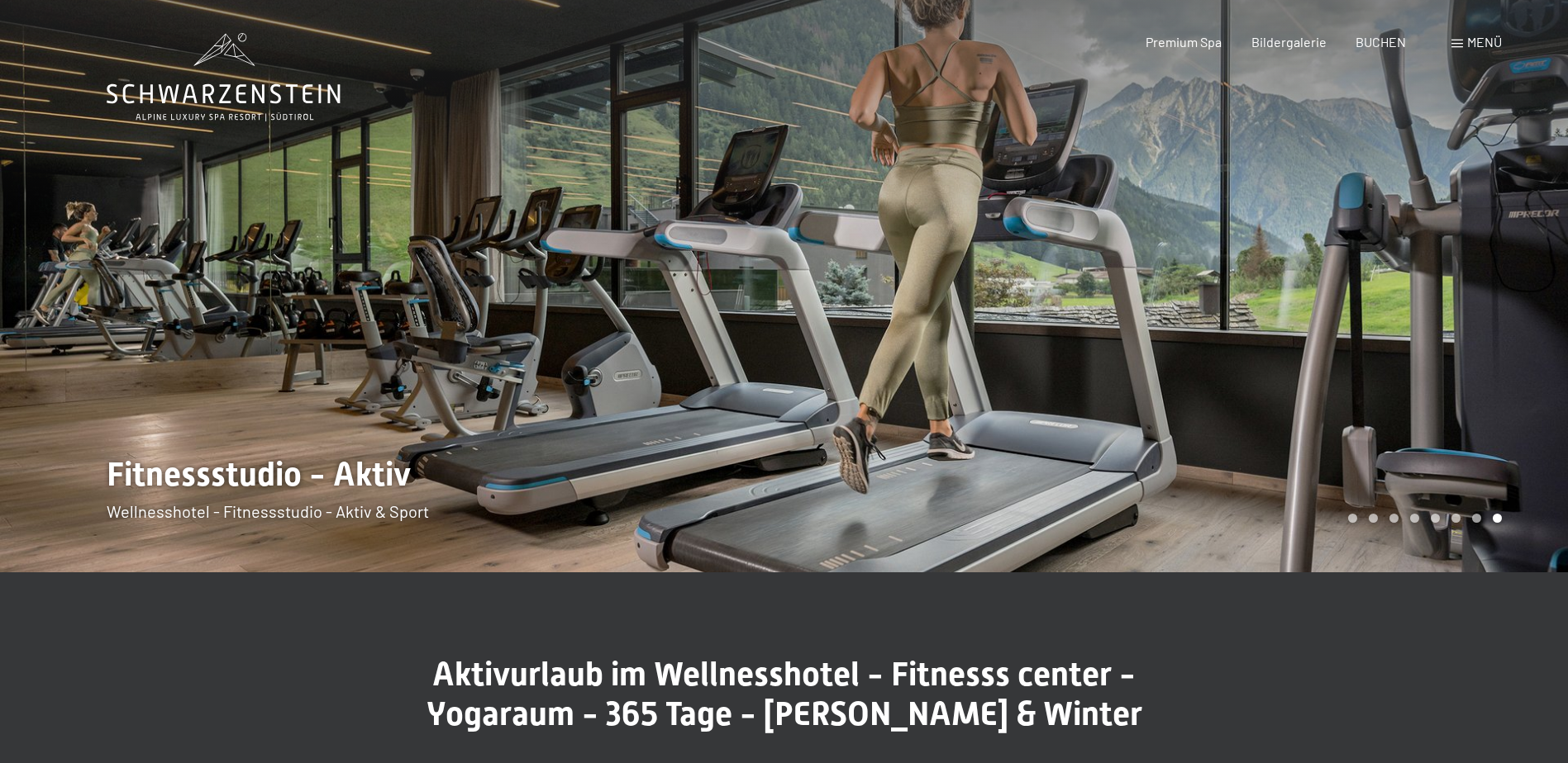
click at [1502, 276] on div at bounding box center [1176, 286] width 784 height 572
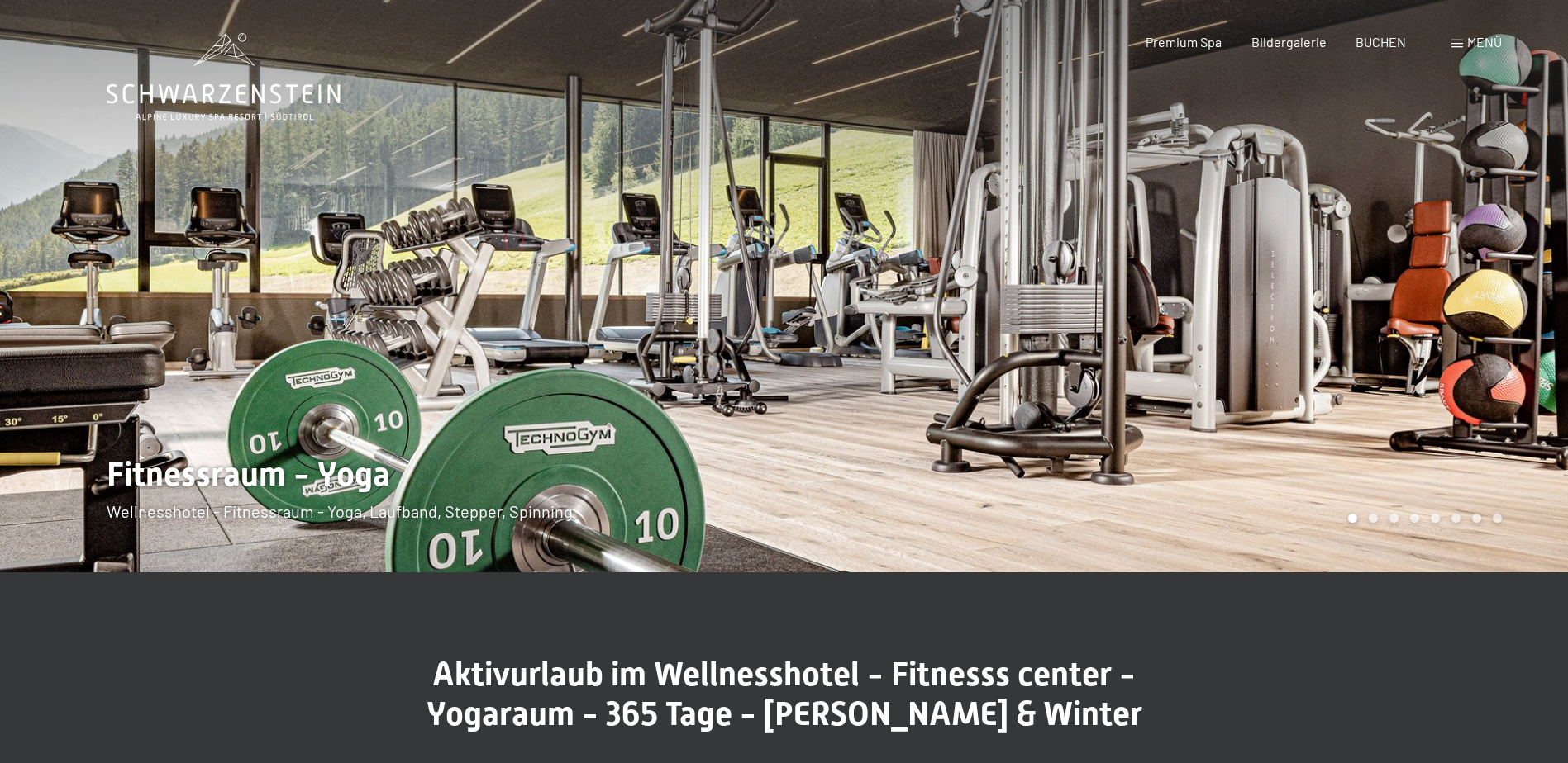
click at [1502, 276] on div at bounding box center [1176, 286] width 784 height 572
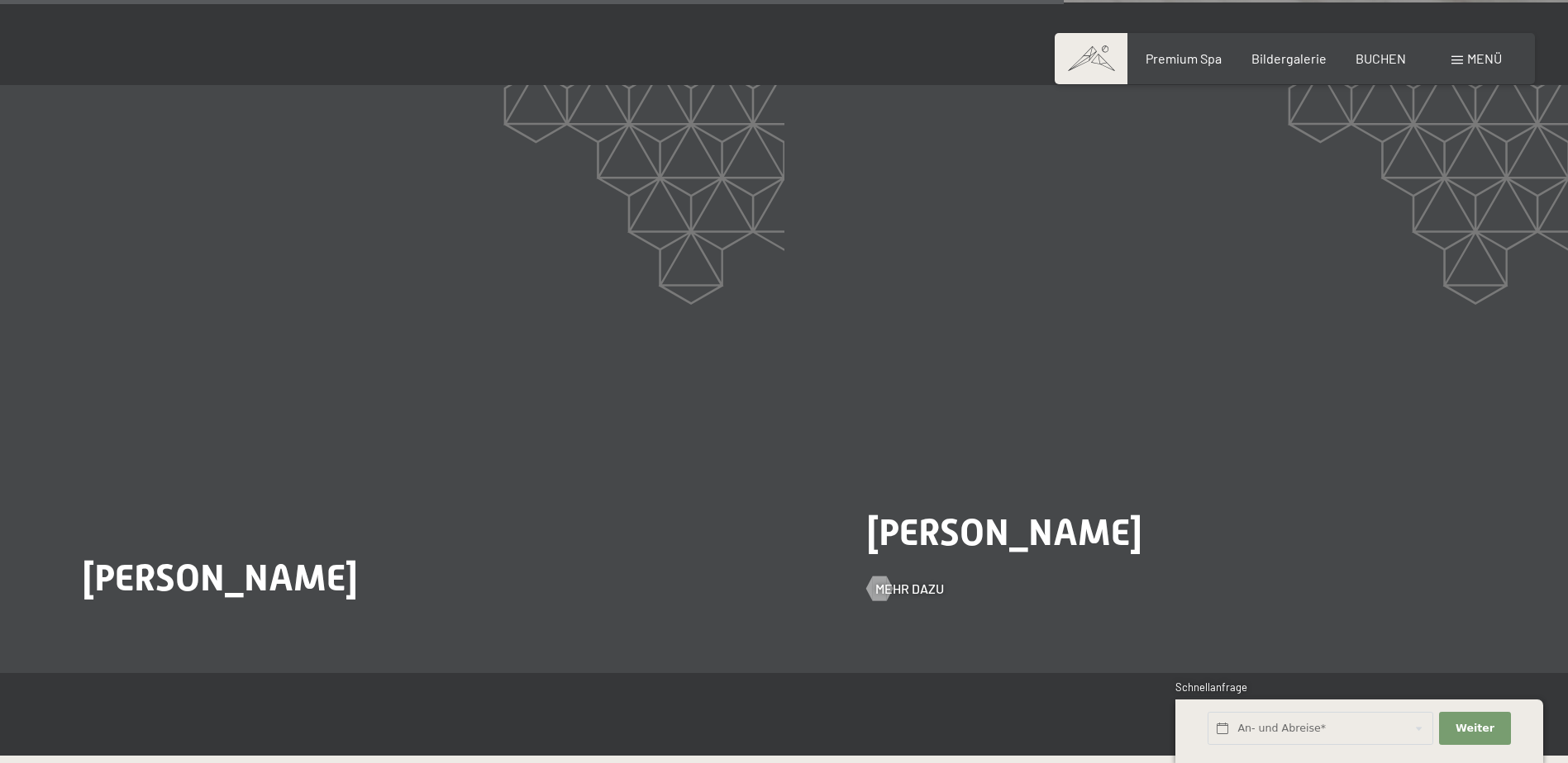
scroll to position [3305, 0]
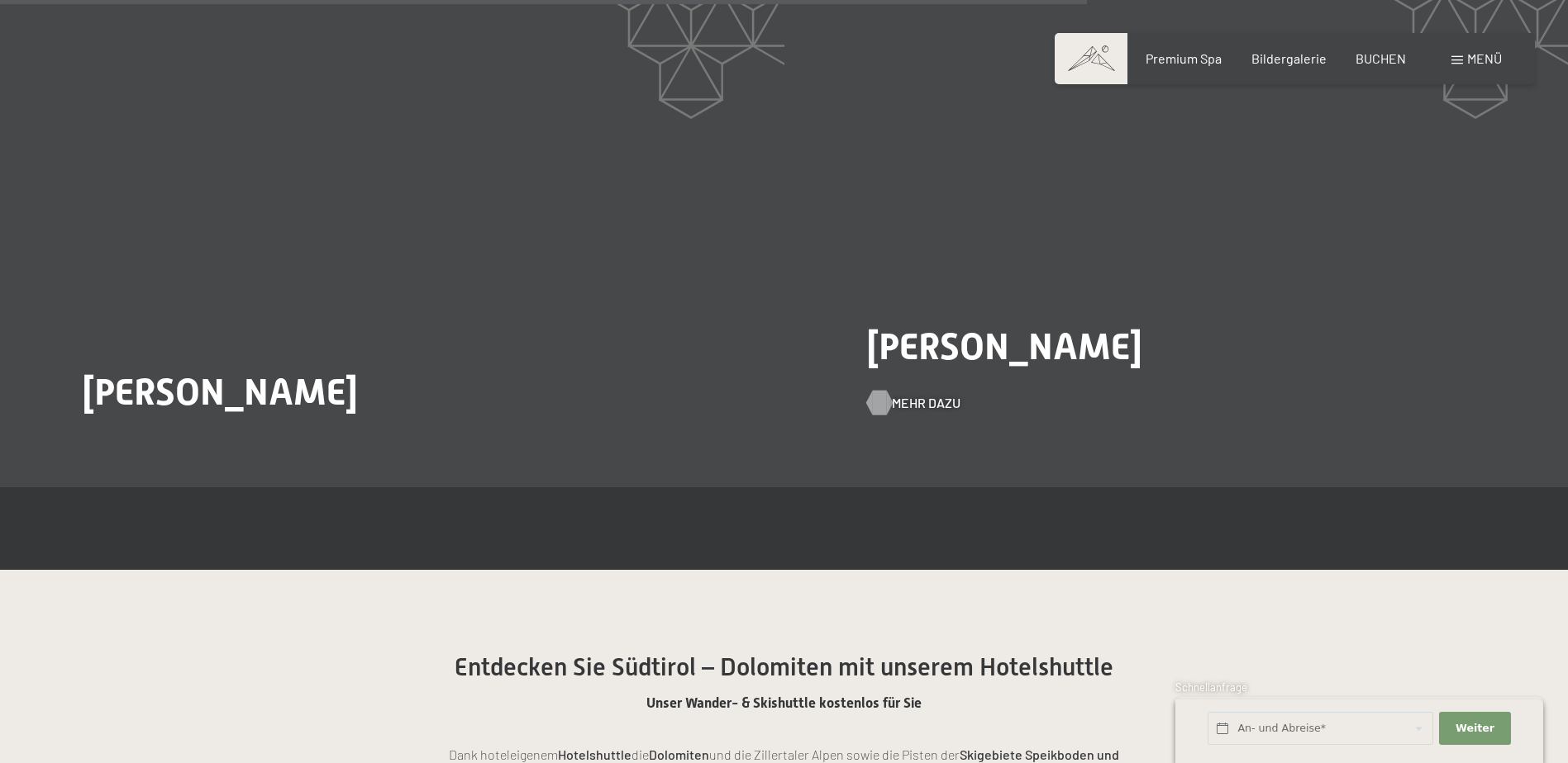
click at [923, 399] on span "Mehr dazu" at bounding box center [925, 403] width 68 height 18
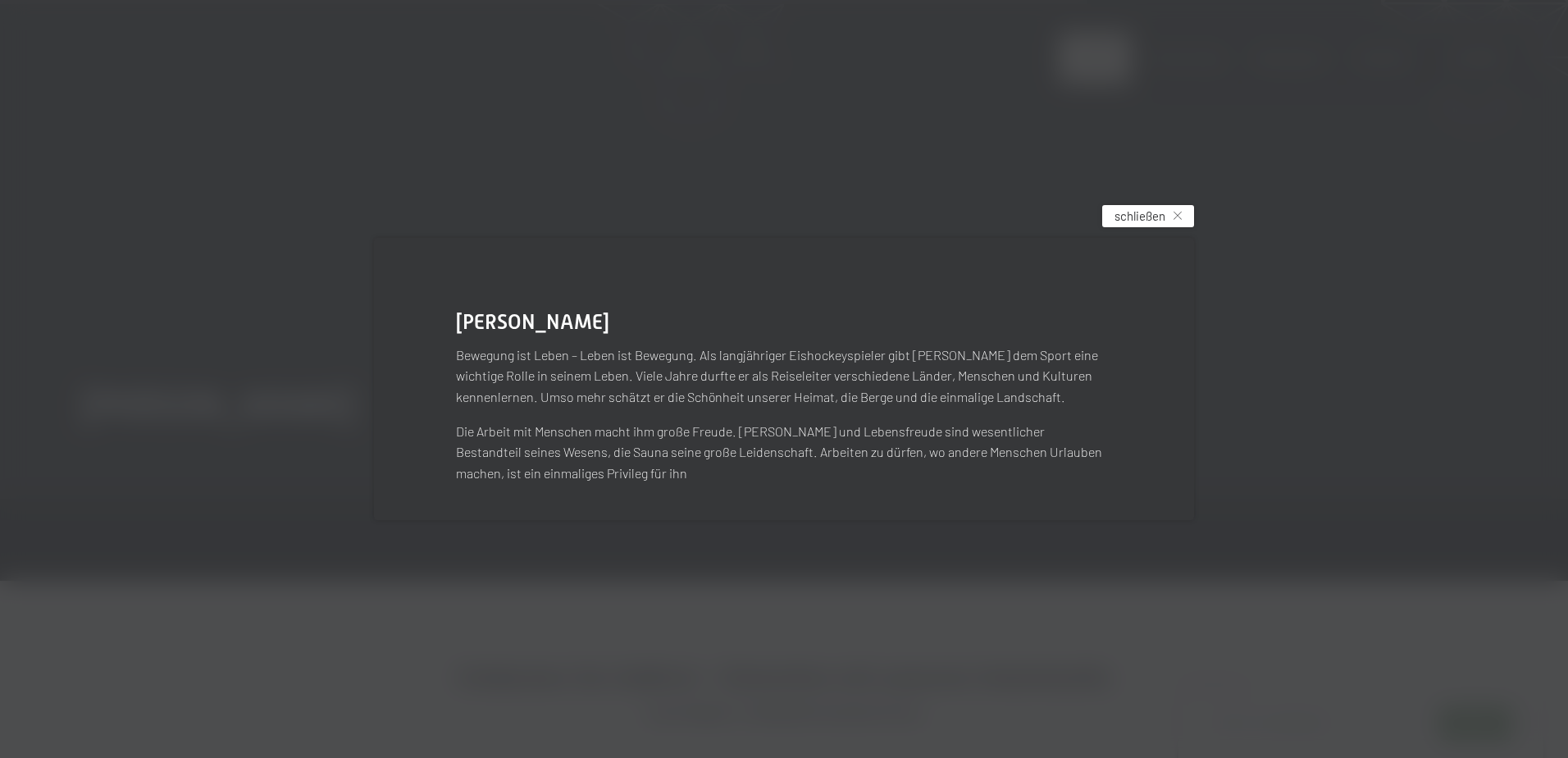
click at [1173, 219] on div "schließen" at bounding box center [1149, 216] width 92 height 23
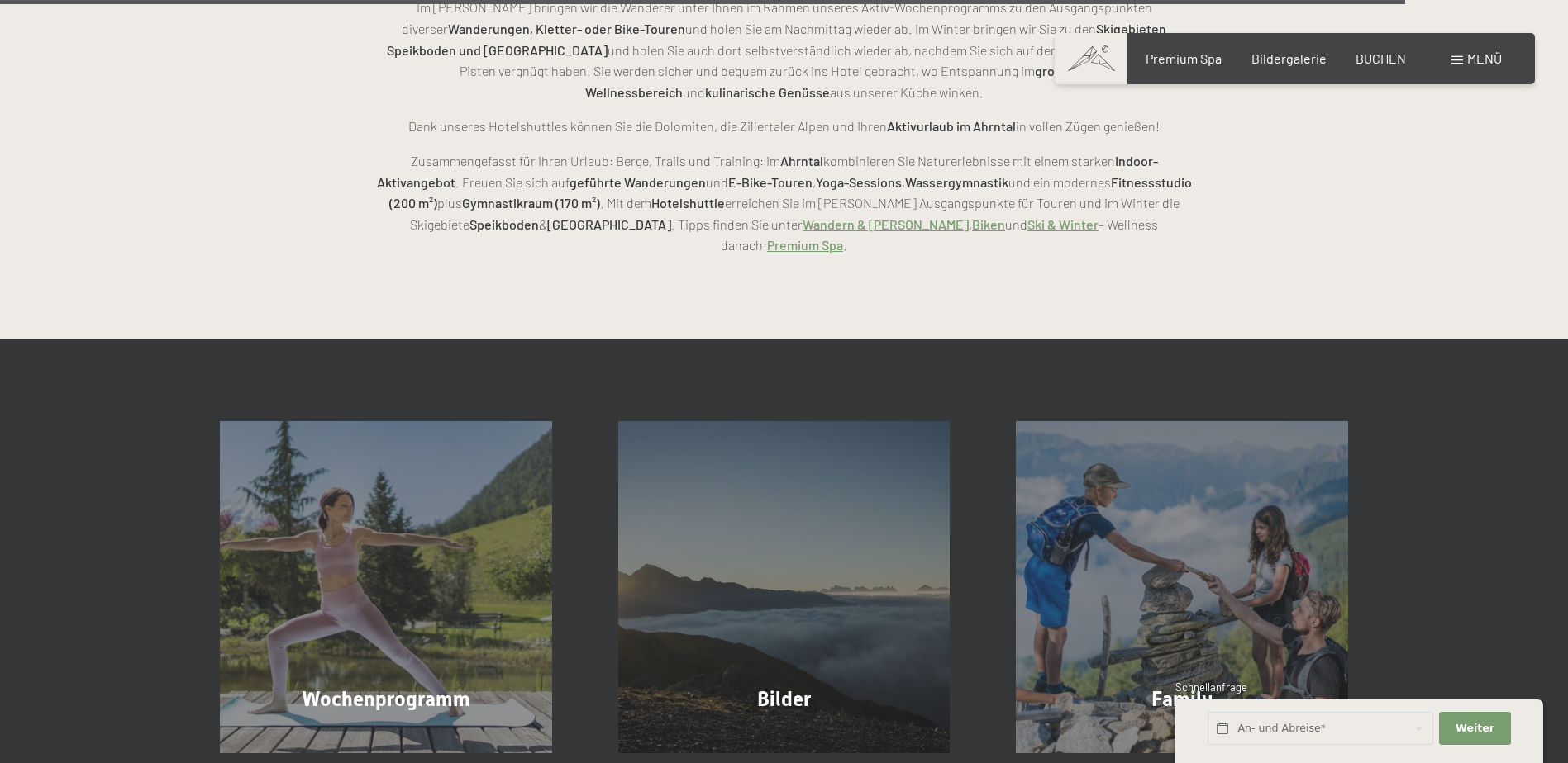
scroll to position [4379, 0]
